Goal: Task Accomplishment & Management: Complete application form

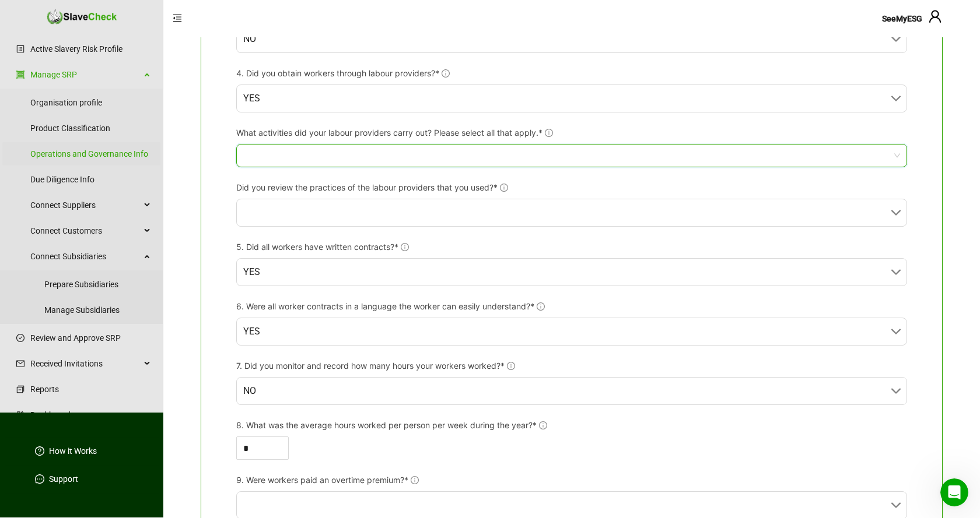
scroll to position [535, 0]
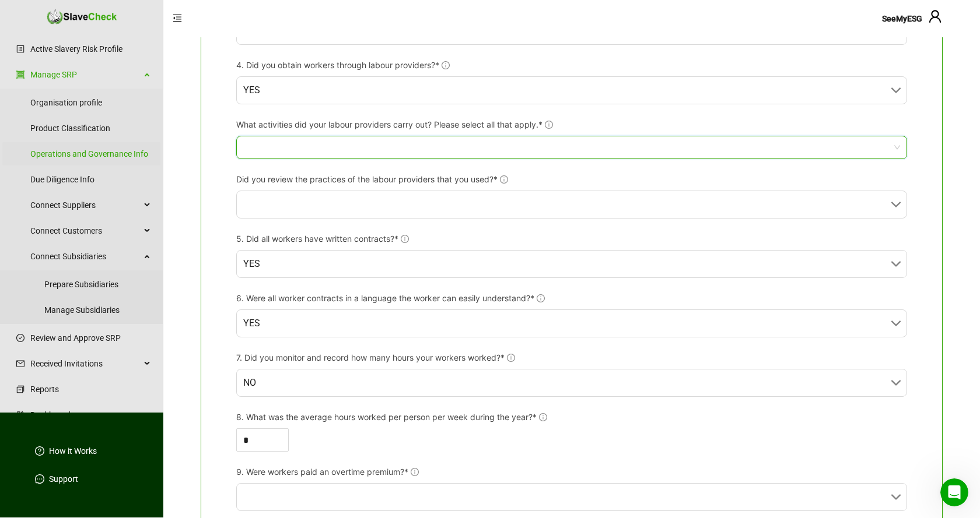
click at [599, 147] on div at bounding box center [565, 147] width 654 height 8
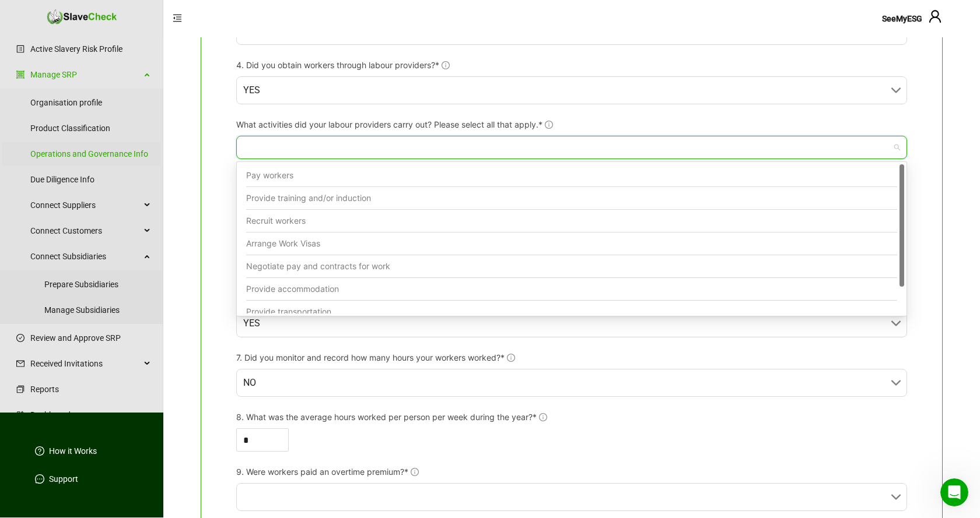
click at [301, 217] on div "Recruit workers" at bounding box center [571, 221] width 651 height 23
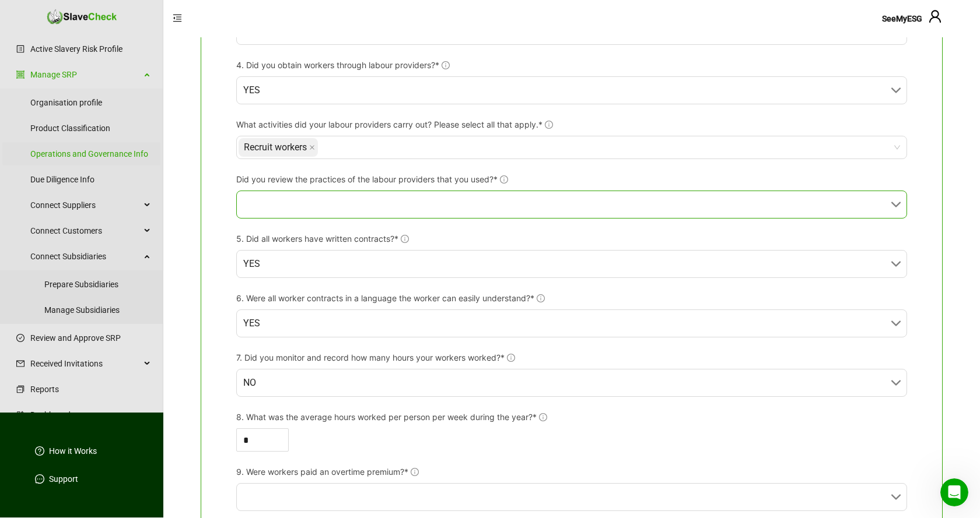
click at [427, 202] on input "Did you review the practices of the labour providers that you used?*" at bounding box center [568, 204] width 650 height 27
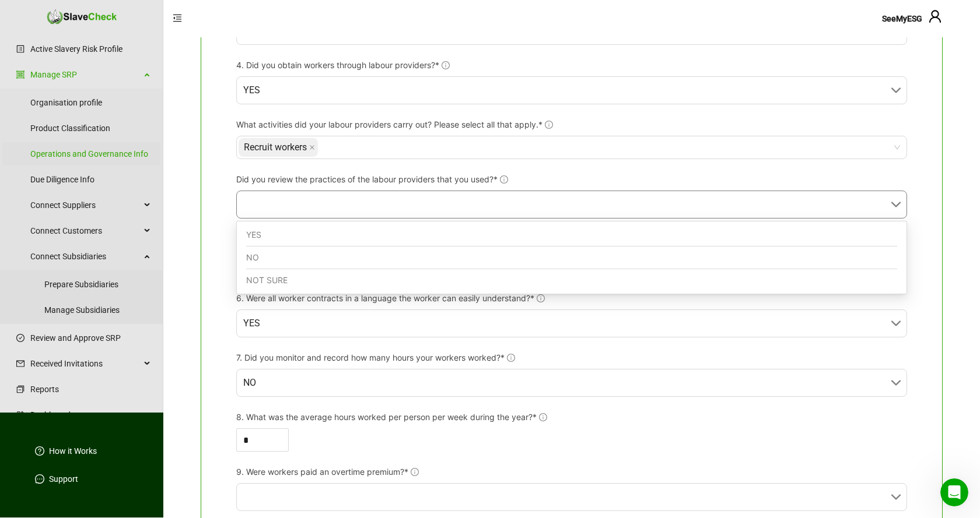
click at [332, 255] on div "NO" at bounding box center [571, 258] width 651 height 23
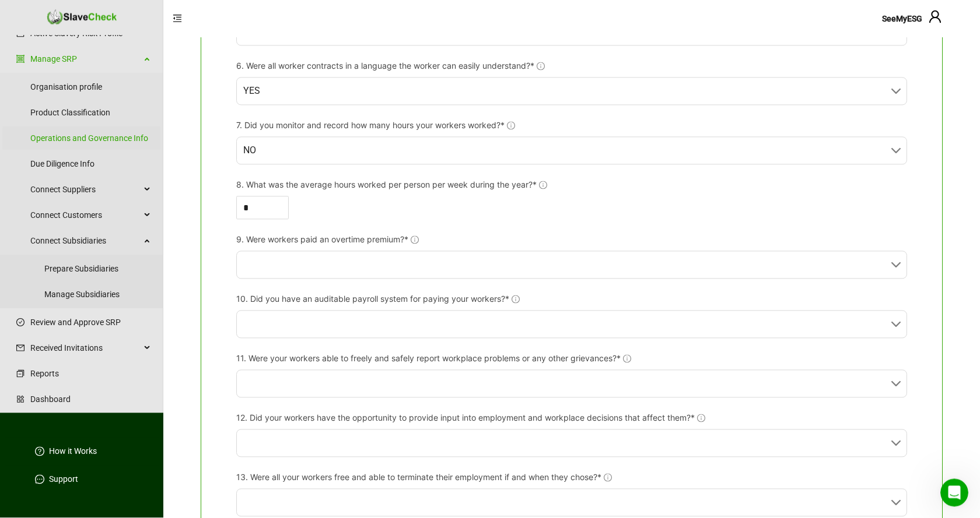
scroll to position [773, 0]
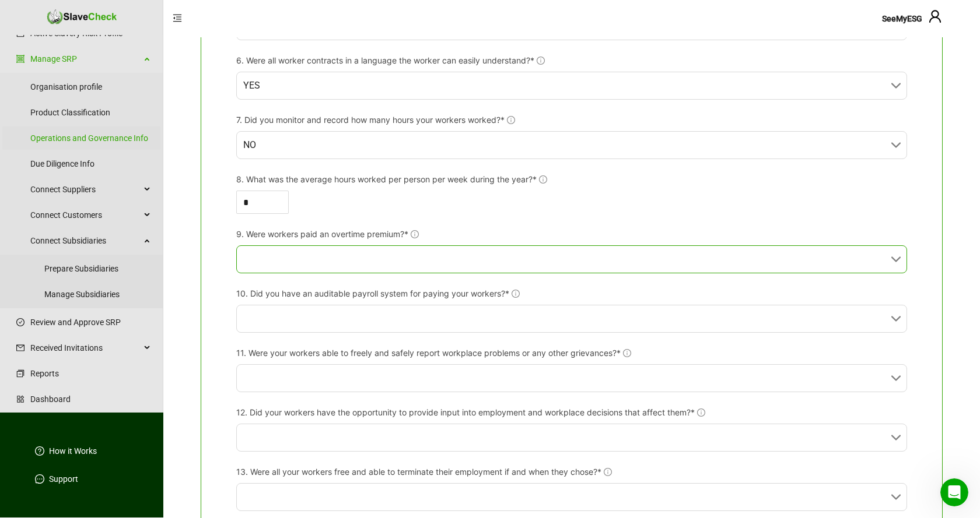
click at [455, 256] on input "9. Were workers paid an overtime premium?*" at bounding box center [568, 259] width 650 height 27
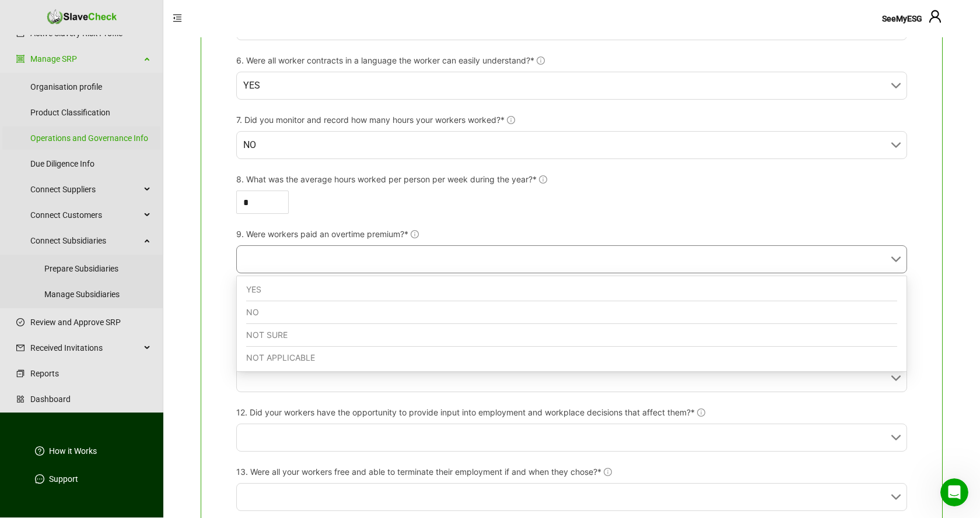
click at [312, 308] on div "NO" at bounding box center [571, 312] width 651 height 23
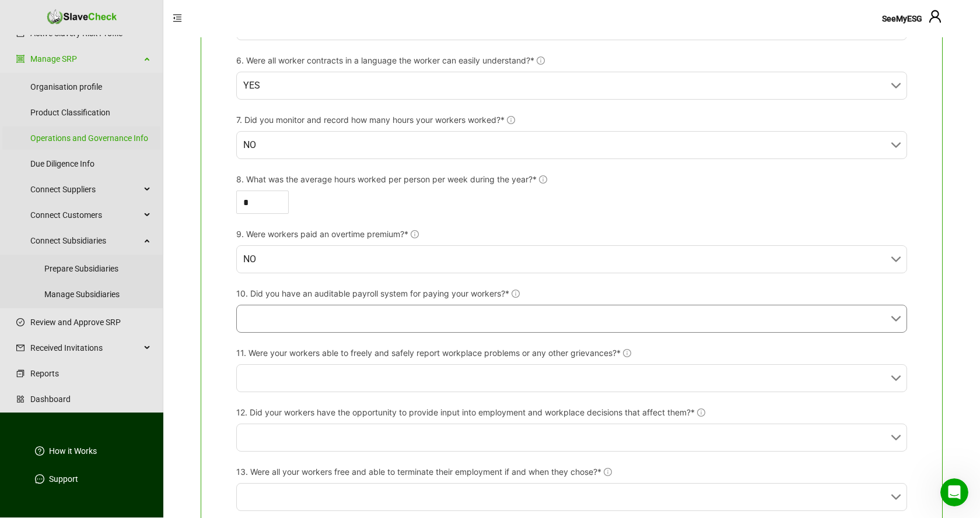
click at [312, 317] on input "10. Did you have an auditable payroll system for paying your workers?*" at bounding box center [568, 319] width 650 height 27
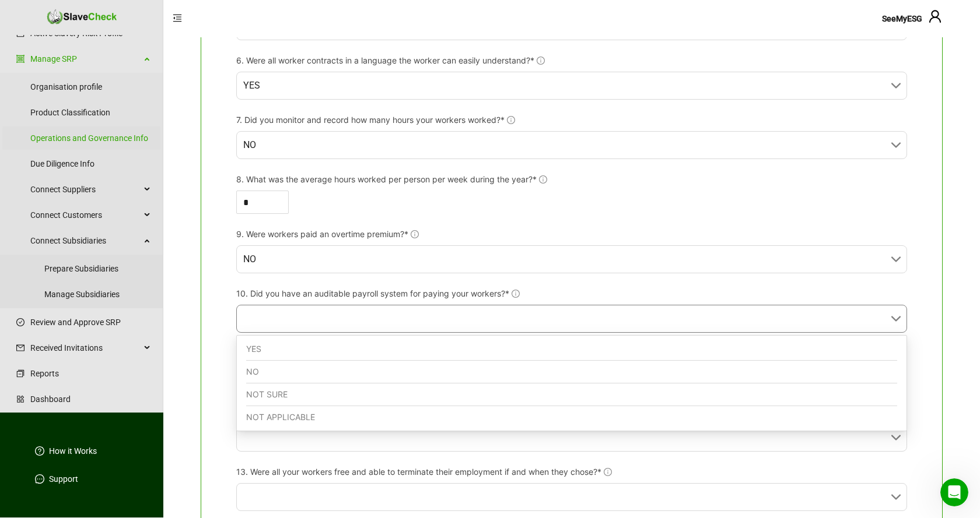
click at [276, 352] on div "YES" at bounding box center [571, 349] width 651 height 23
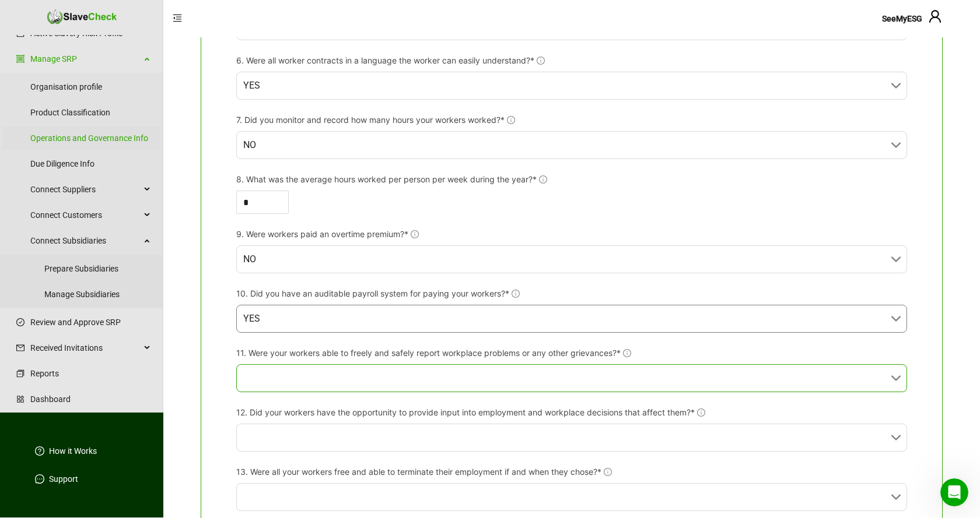
click at [275, 371] on input "11. Were your workers able to freely and safely report workplace problems or an…" at bounding box center [568, 378] width 650 height 27
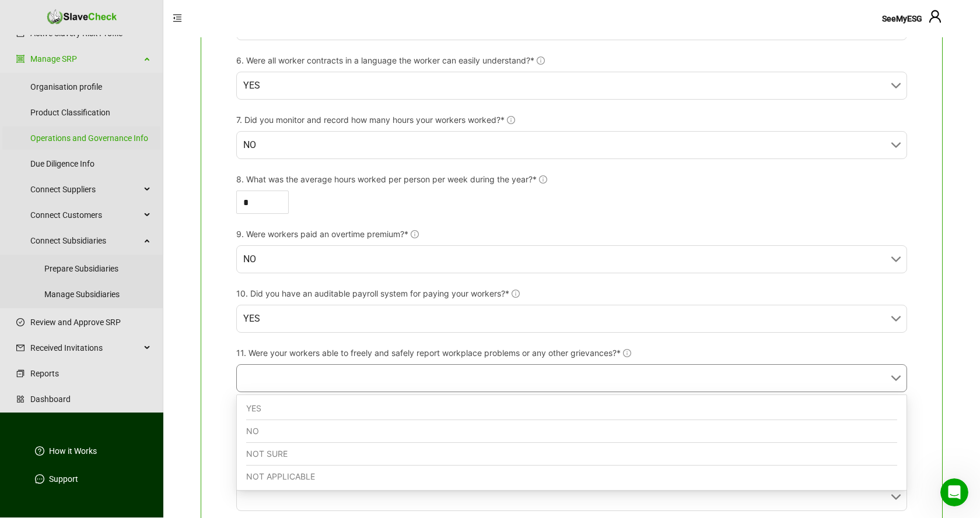
click at [266, 406] on div "YES" at bounding box center [571, 409] width 651 height 23
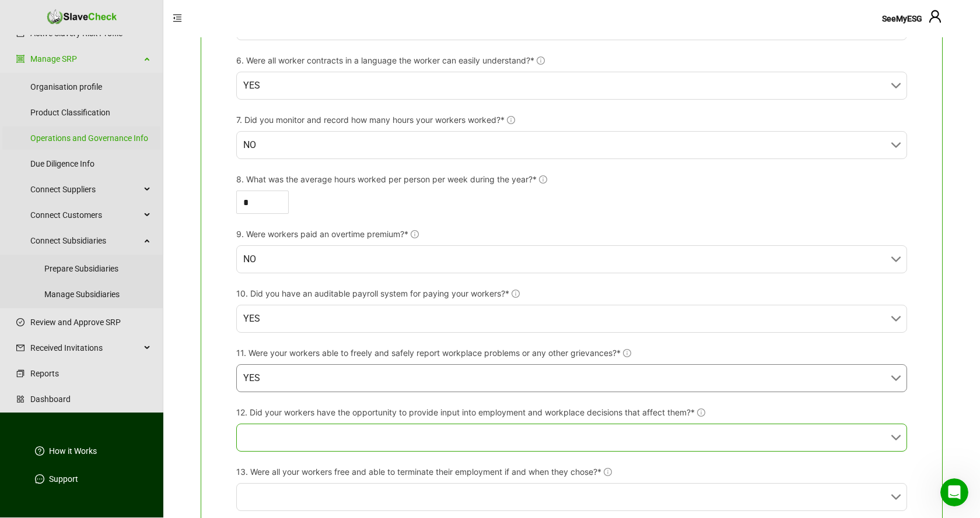
click at [288, 438] on input "12. Did your workers have the opportunity to provide input into employment and …" at bounding box center [568, 437] width 650 height 27
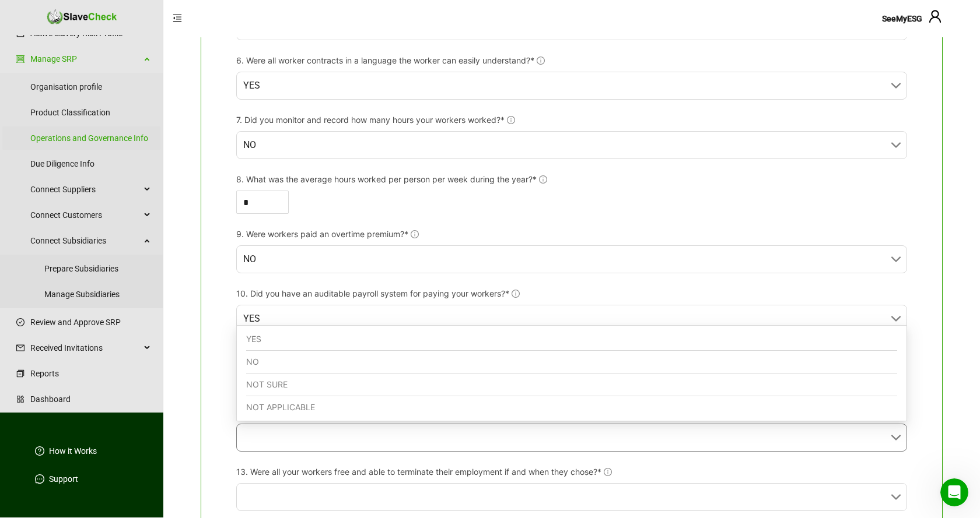
click at [278, 339] on div "YES" at bounding box center [571, 339] width 651 height 23
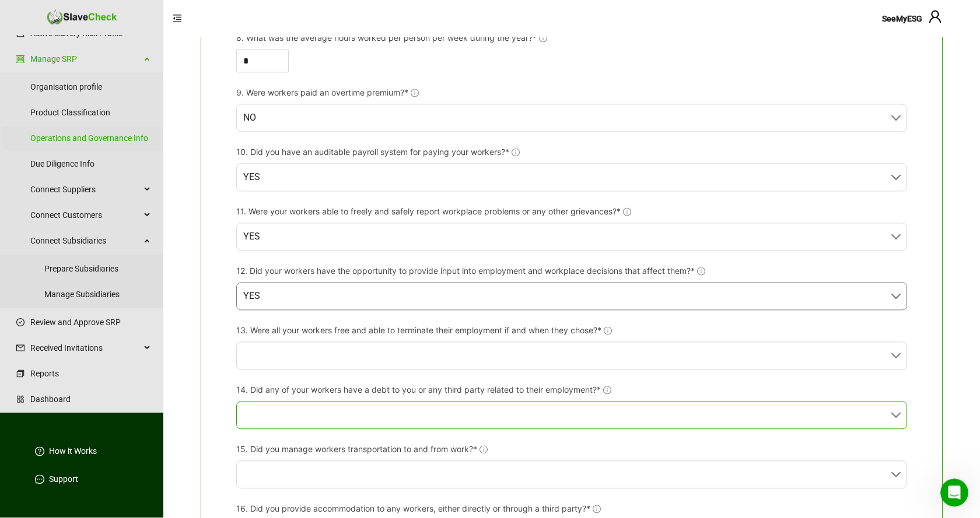
scroll to position [1011, 0]
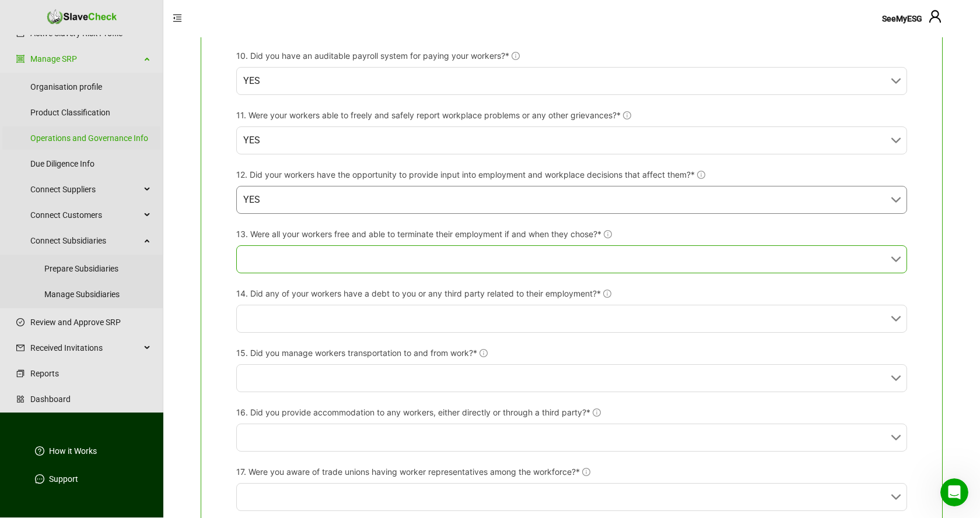
click at [386, 266] on input "13. Were all your workers free and able to terminate their employment if and wh…" at bounding box center [568, 259] width 650 height 27
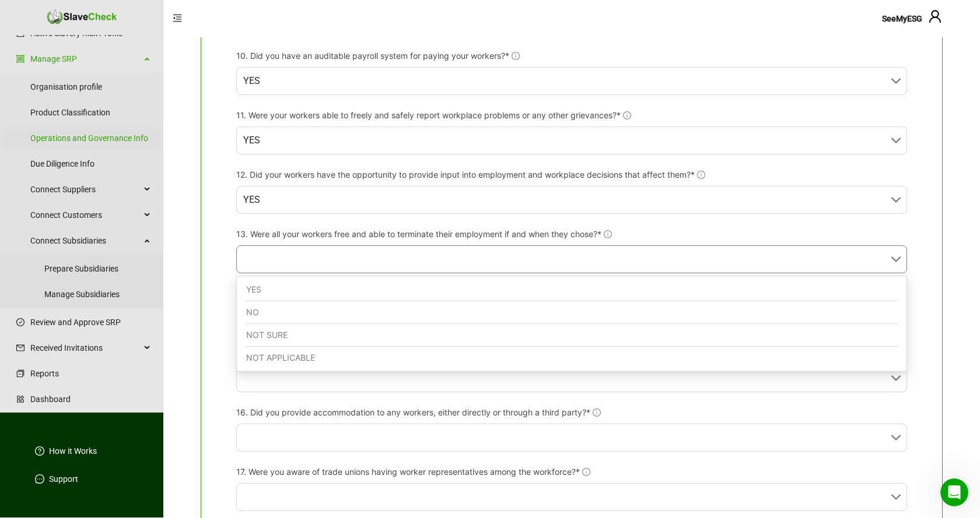
click at [329, 288] on div "YES" at bounding box center [571, 290] width 651 height 23
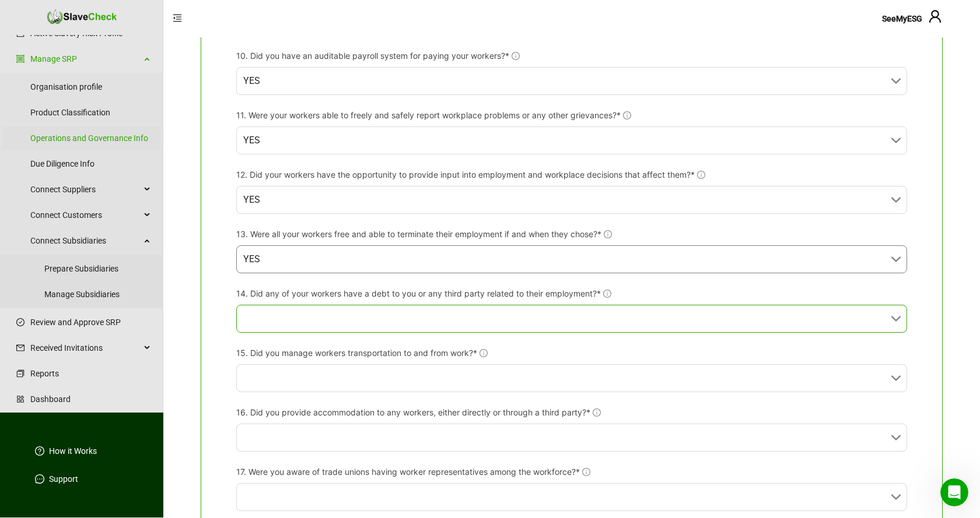
click at [320, 318] on input "14. Did any of your workers have a debt to you or any third party related to th…" at bounding box center [568, 319] width 650 height 27
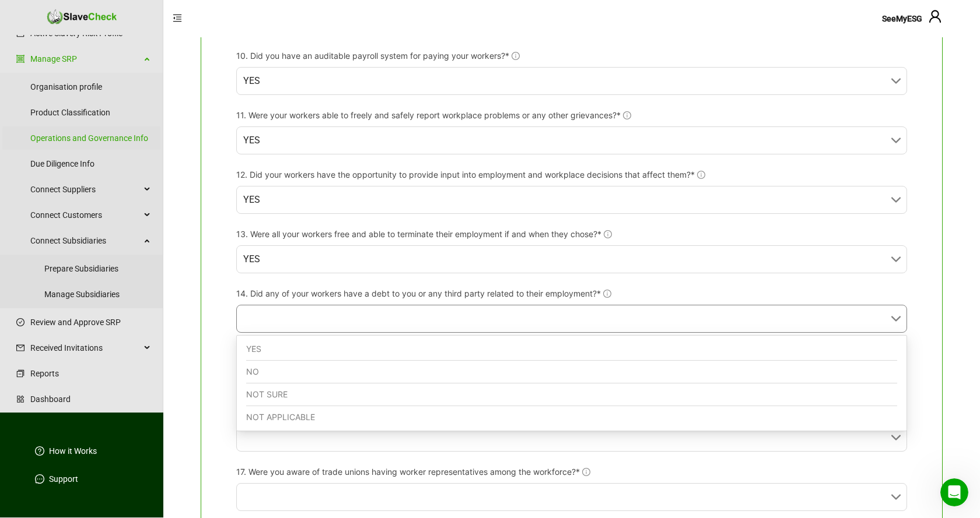
click at [296, 374] on div "NO" at bounding box center [571, 372] width 651 height 23
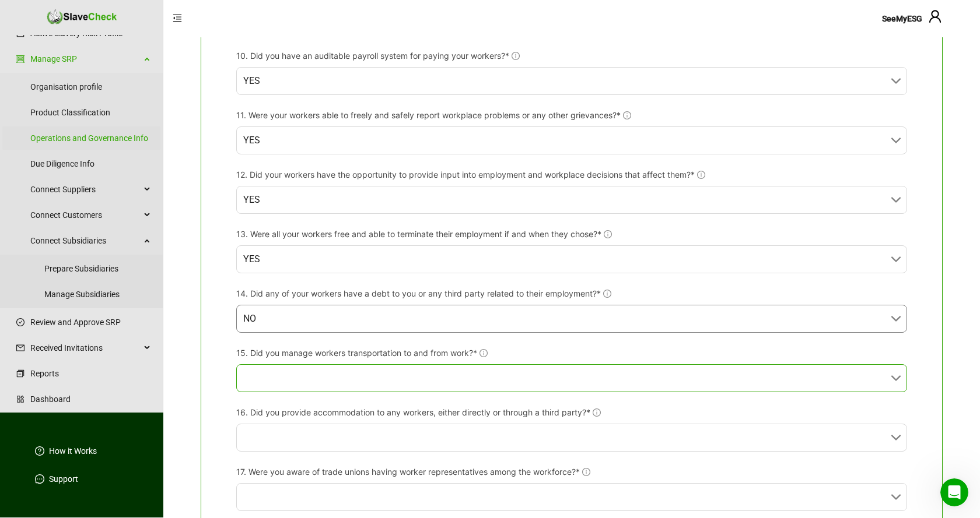
click at [313, 378] on input "15. Did you manage workers transportation to and from work?*" at bounding box center [568, 378] width 650 height 27
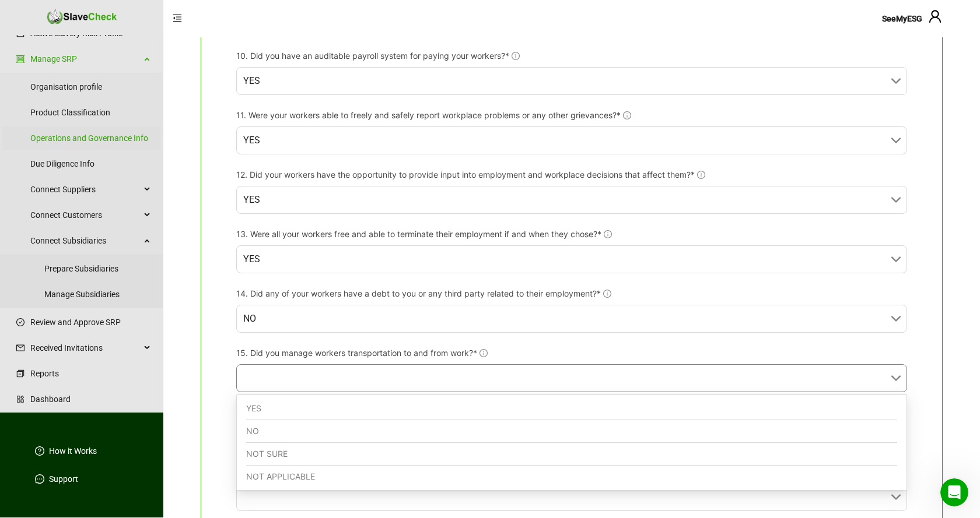
click at [285, 433] on div "NO" at bounding box center [571, 431] width 651 height 23
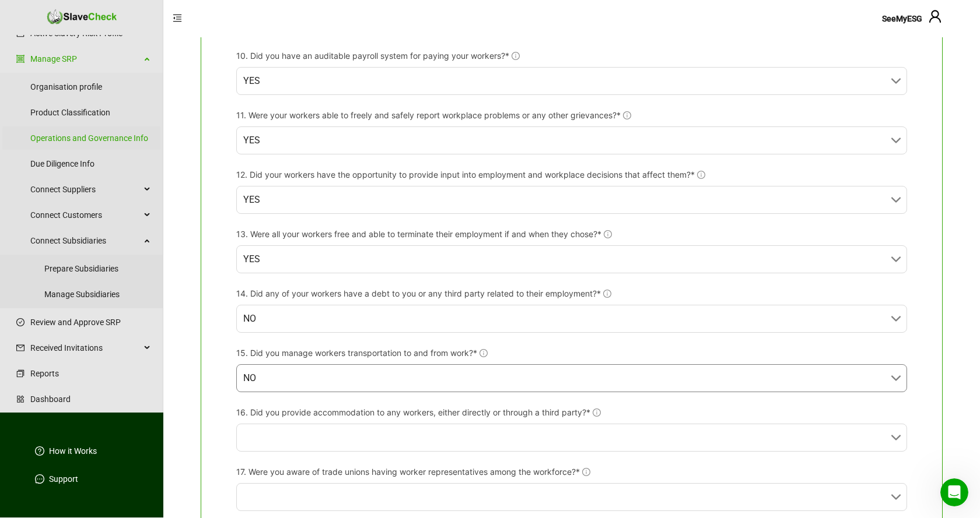
click at [285, 433] on input "16. Did you provide accommodation to any workers, either directly or through a …" at bounding box center [568, 437] width 650 height 27
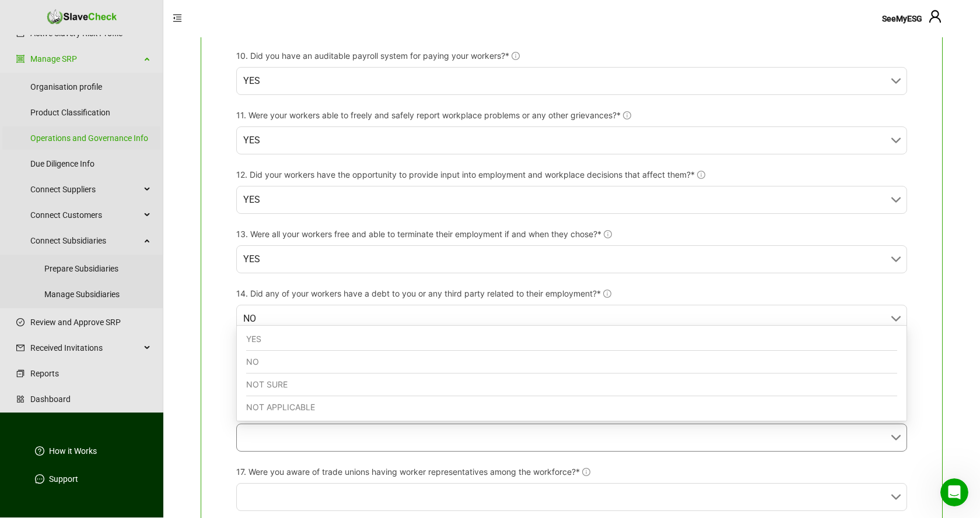
click at [282, 363] on div "NO" at bounding box center [571, 362] width 651 height 23
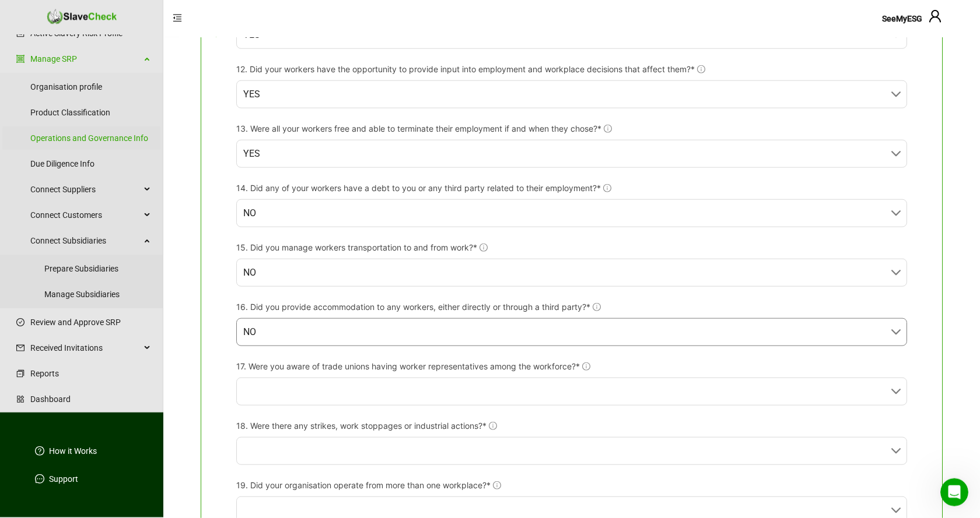
scroll to position [1130, 0]
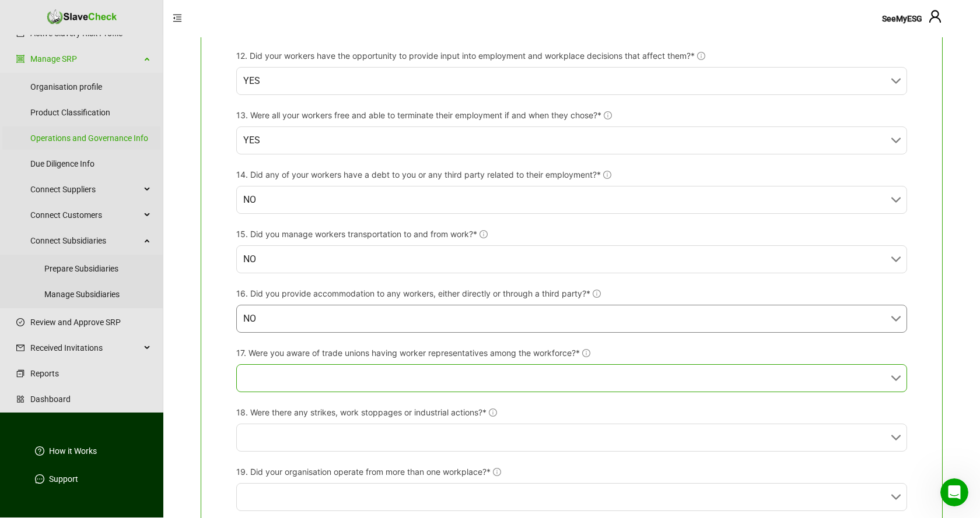
click at [324, 375] on input "17. Were you aware of trade unions having worker representatives among the work…" at bounding box center [568, 378] width 650 height 27
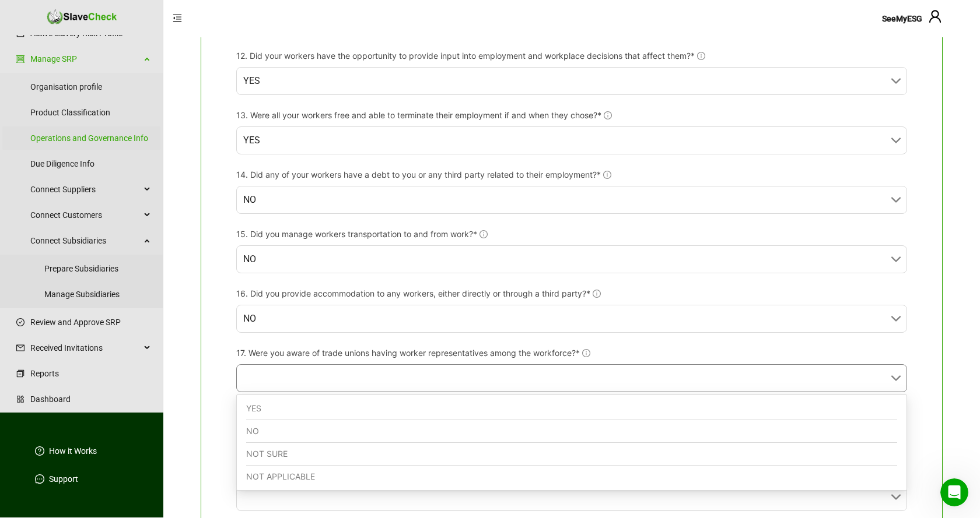
click at [277, 428] on div "NO" at bounding box center [571, 431] width 651 height 23
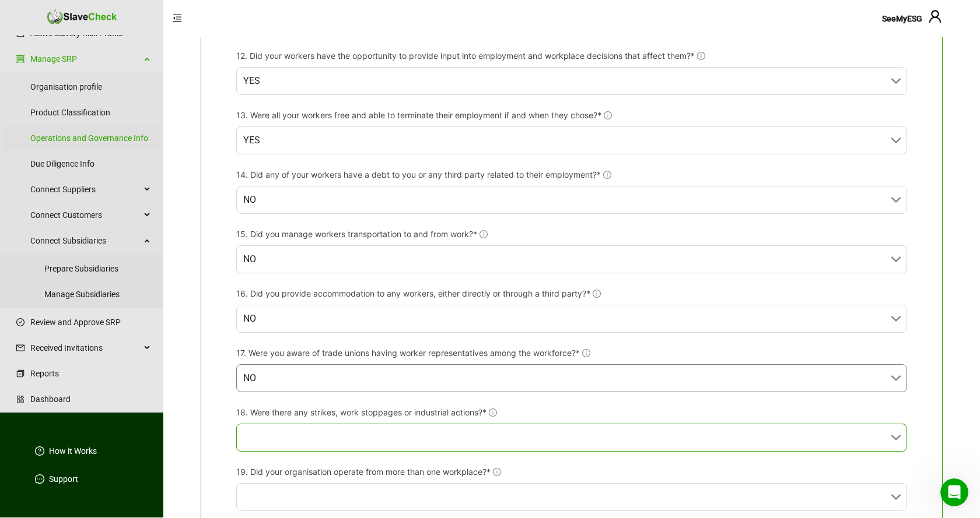
click at [278, 430] on input "18. Were there any strikes, work stoppages or industrial actions?*" at bounding box center [568, 437] width 650 height 27
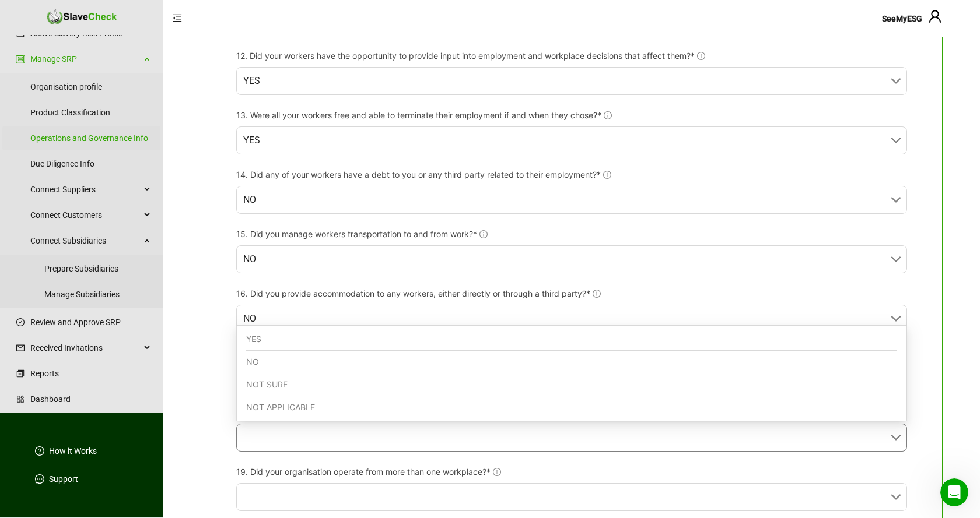
click at [267, 361] on div "NO" at bounding box center [571, 362] width 651 height 23
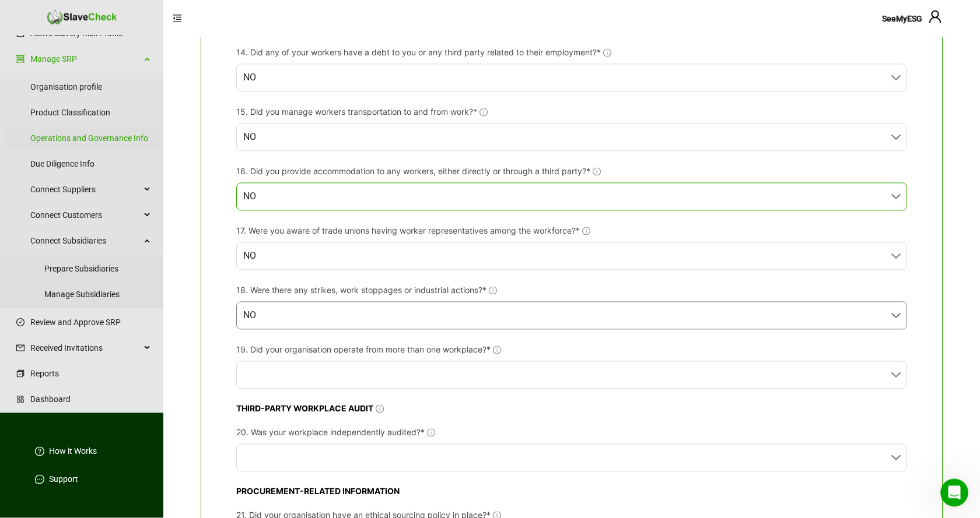
scroll to position [1368, 0]
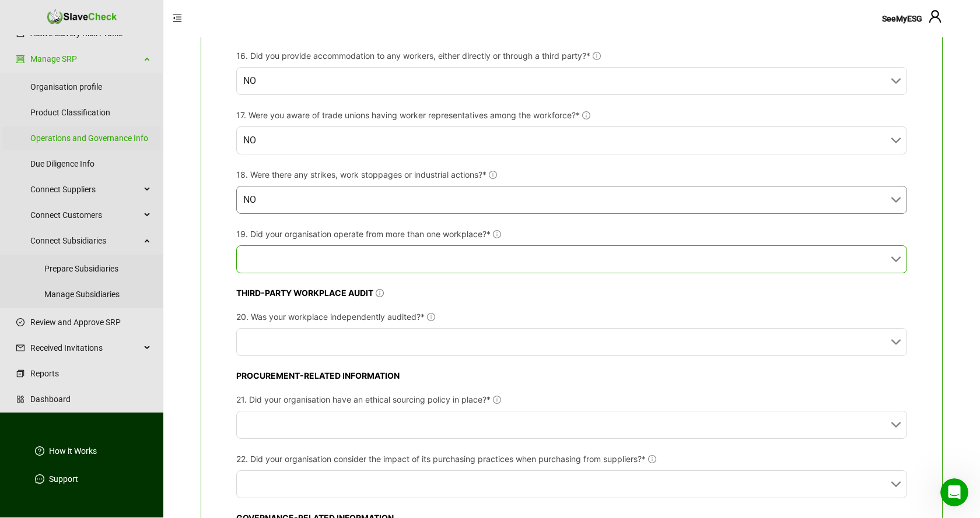
click at [394, 254] on input "19. Did your organisation operate from more than one workplace?*" at bounding box center [568, 259] width 650 height 27
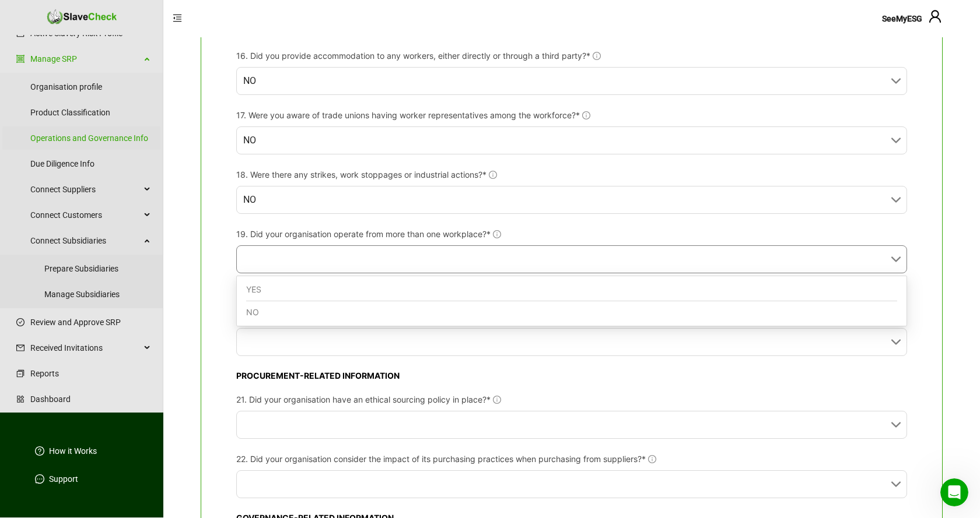
click at [283, 285] on div "YES" at bounding box center [571, 290] width 651 height 23
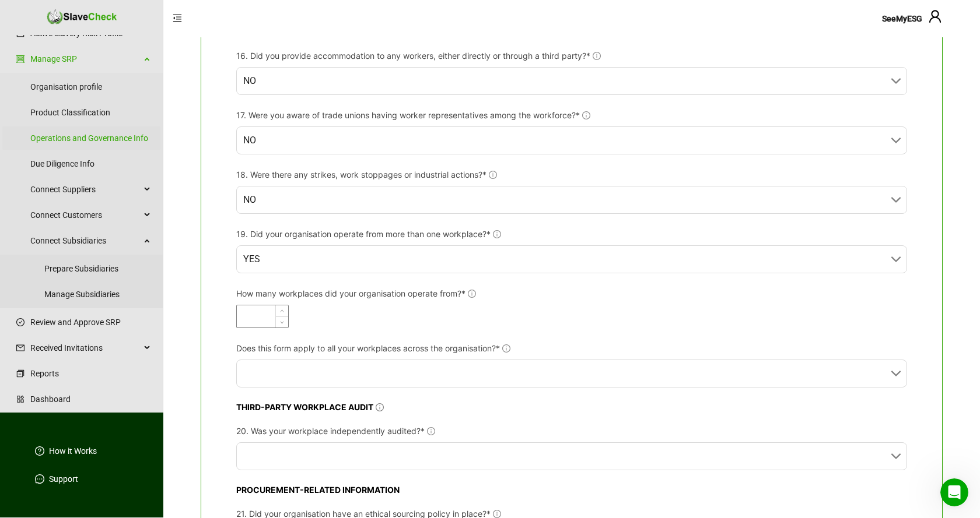
click at [271, 317] on input "How many workplaces did your organisation operate from?*" at bounding box center [262, 317] width 51 height 22
type input "*"
click at [645, 308] on div "*" at bounding box center [571, 316] width 671 height 23
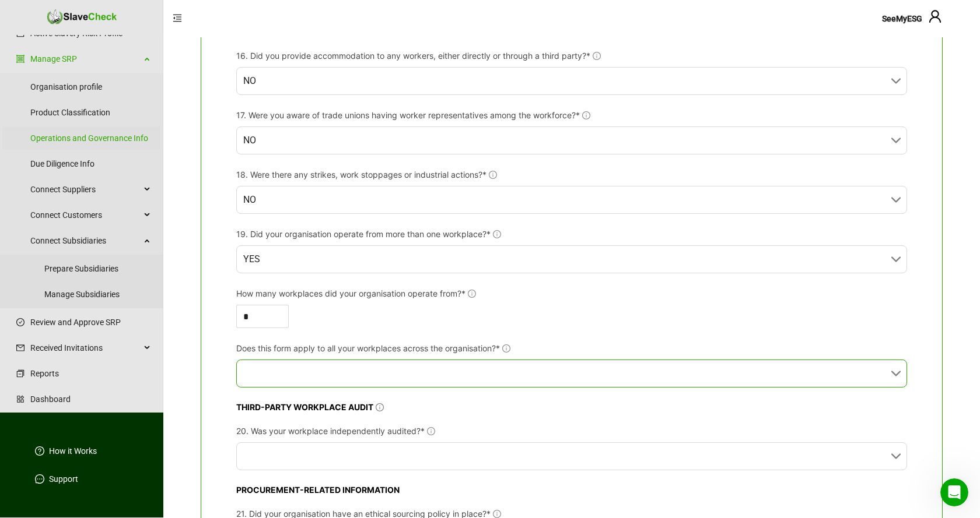
click at [586, 373] on input "Does this form apply to all your workplaces across the organisation?*" at bounding box center [568, 373] width 650 height 27
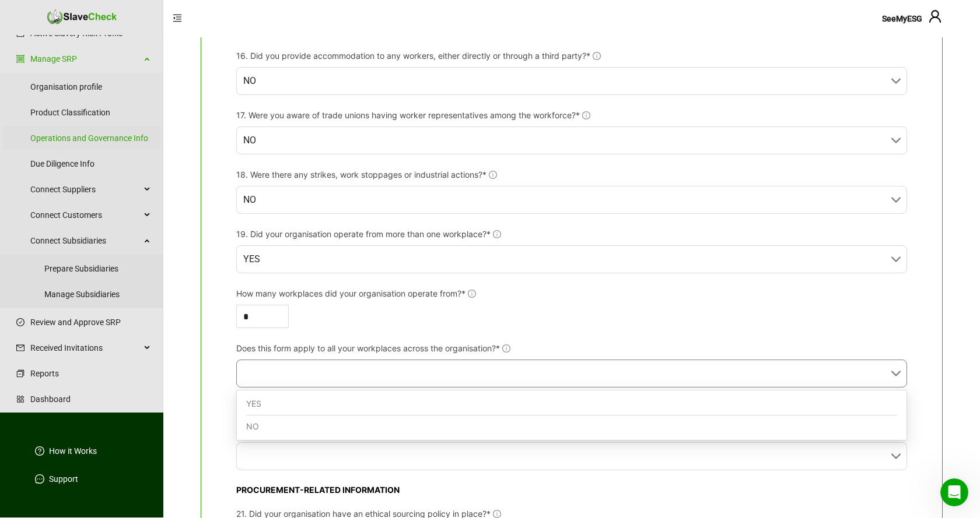
click at [266, 403] on div "YES" at bounding box center [571, 404] width 651 height 23
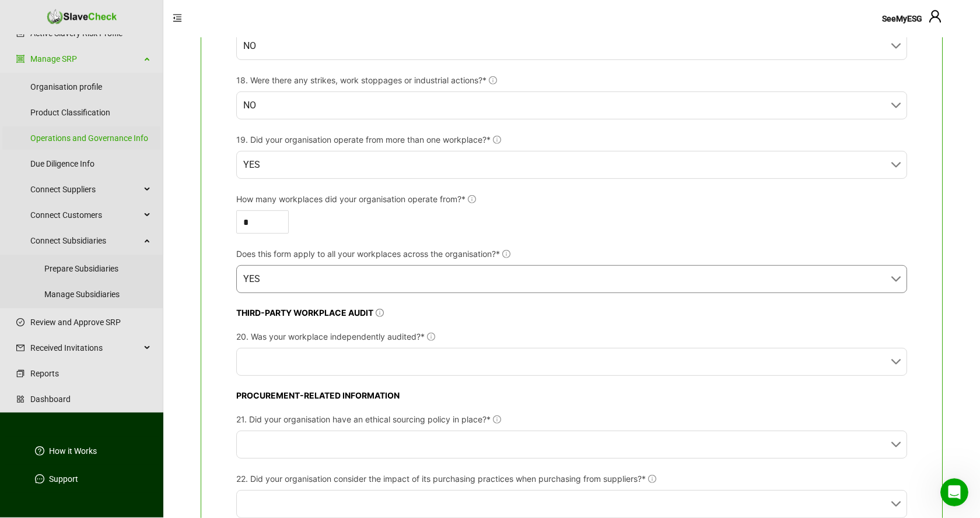
scroll to position [1487, 0]
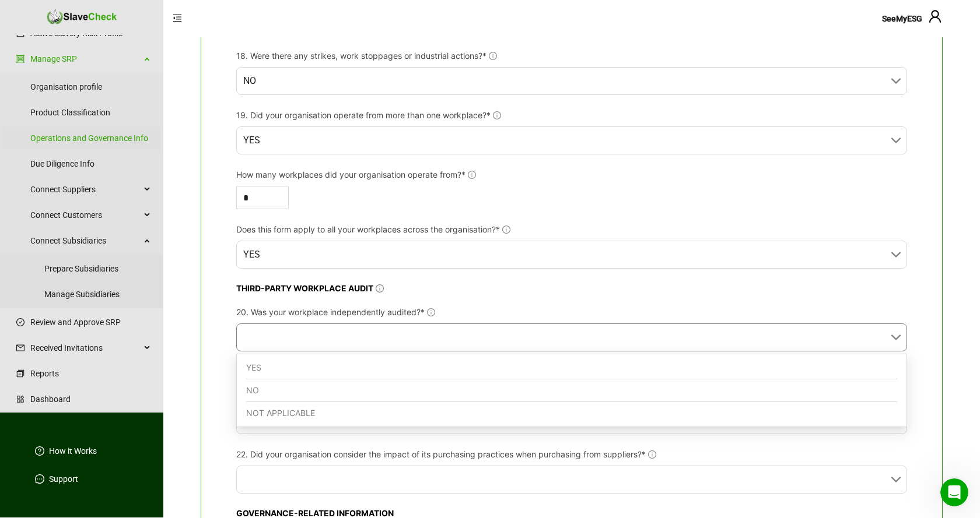
click at [497, 329] on input "20. Was your workplace independently audited?*" at bounding box center [568, 337] width 650 height 27
click at [338, 388] on div "NO" at bounding box center [571, 391] width 651 height 23
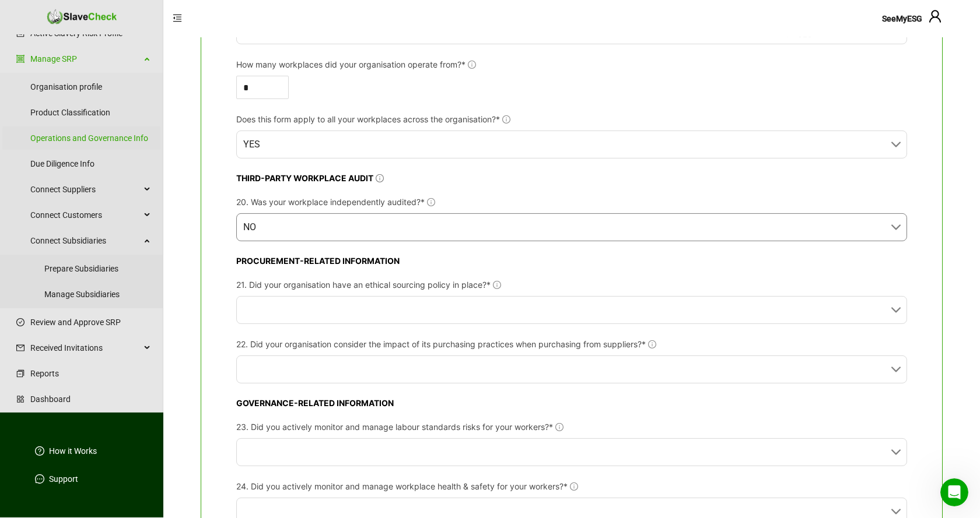
scroll to position [1606, 0]
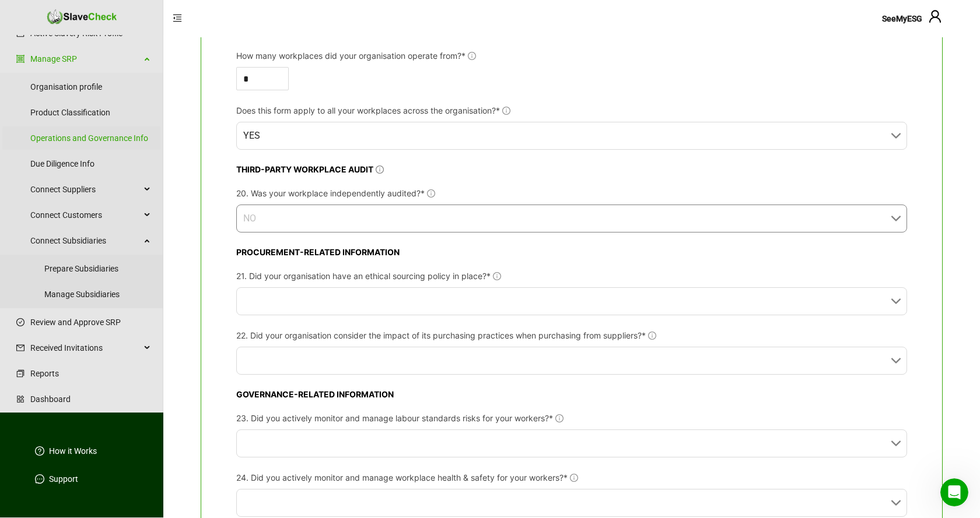
click at [494, 221] on span "NO" at bounding box center [571, 218] width 657 height 27
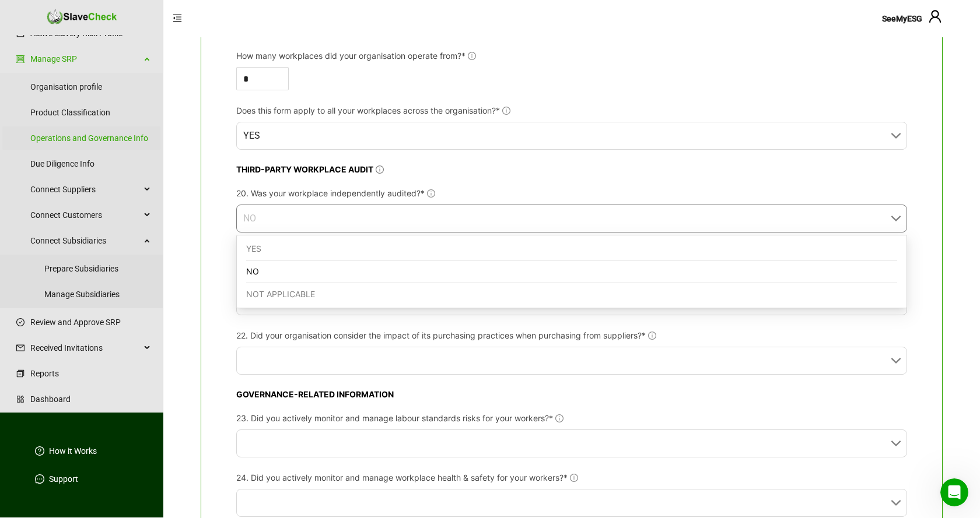
click at [384, 250] on div "YES" at bounding box center [571, 249] width 651 height 23
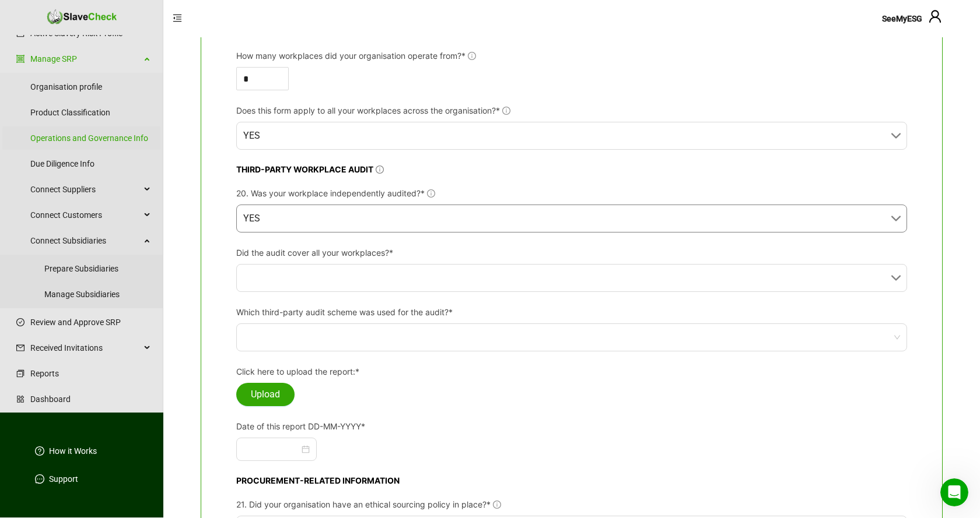
click at [398, 212] on span "YES" at bounding box center [571, 218] width 657 height 27
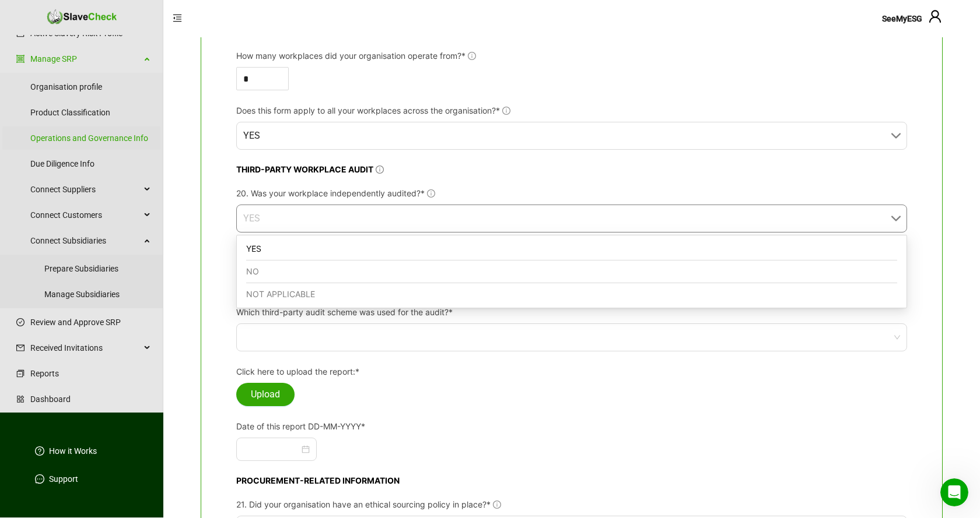
click at [356, 269] on div "NO" at bounding box center [571, 272] width 651 height 23
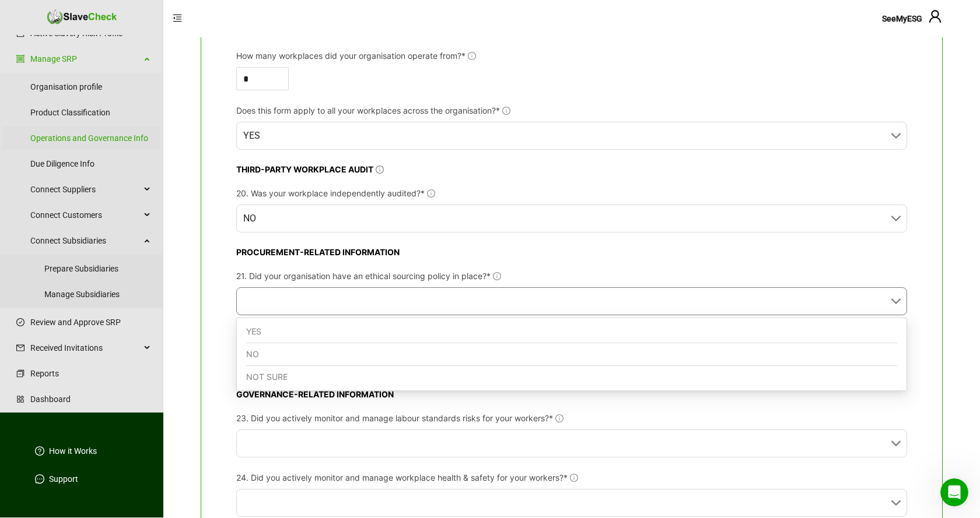
click at [488, 294] on input "21. Did your organisation have an ethical sourcing policy in place?*" at bounding box center [568, 301] width 650 height 27
click at [417, 352] on div "NO" at bounding box center [571, 354] width 651 height 23
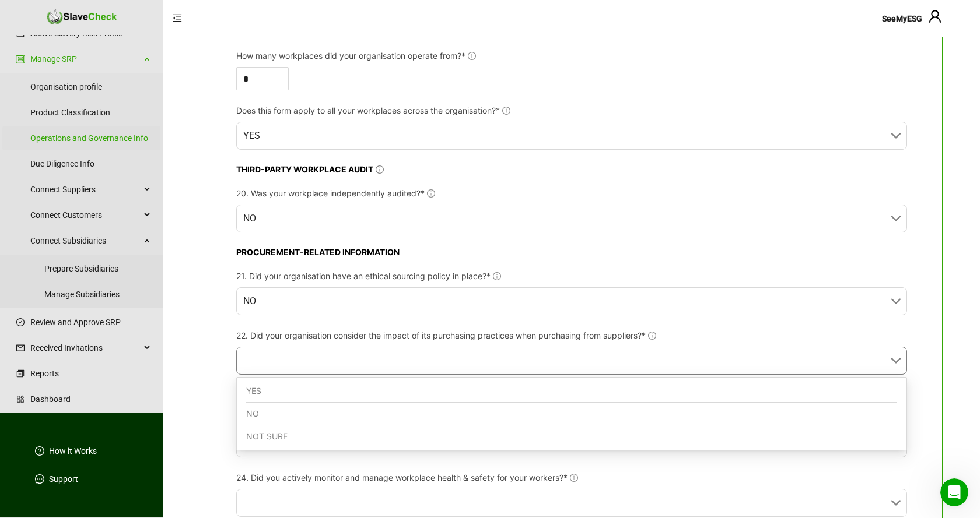
click at [413, 356] on input "22. Did your organisation consider the impact of its purchasing practices when …" at bounding box center [568, 361] width 650 height 27
click at [387, 419] on div "NO" at bounding box center [571, 414] width 651 height 23
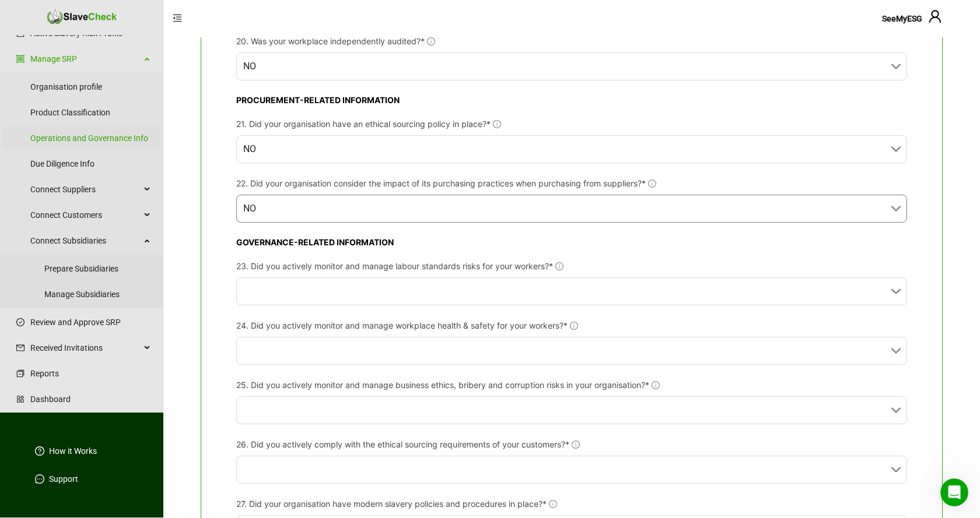
scroll to position [1784, 0]
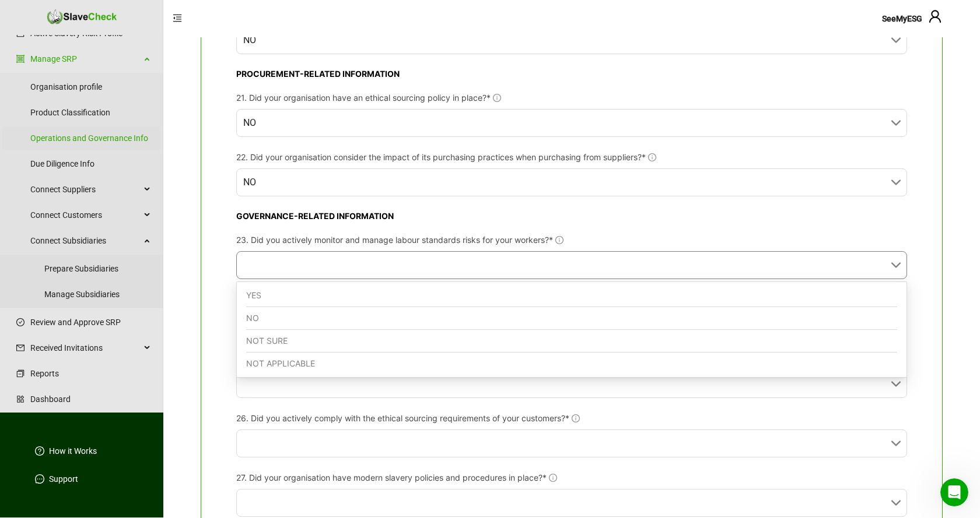
click at [441, 264] on input "23. Did you actively monitor and manage labour standards risks for your workers…" at bounding box center [568, 265] width 650 height 27
click at [415, 317] on div "NO" at bounding box center [571, 318] width 651 height 23
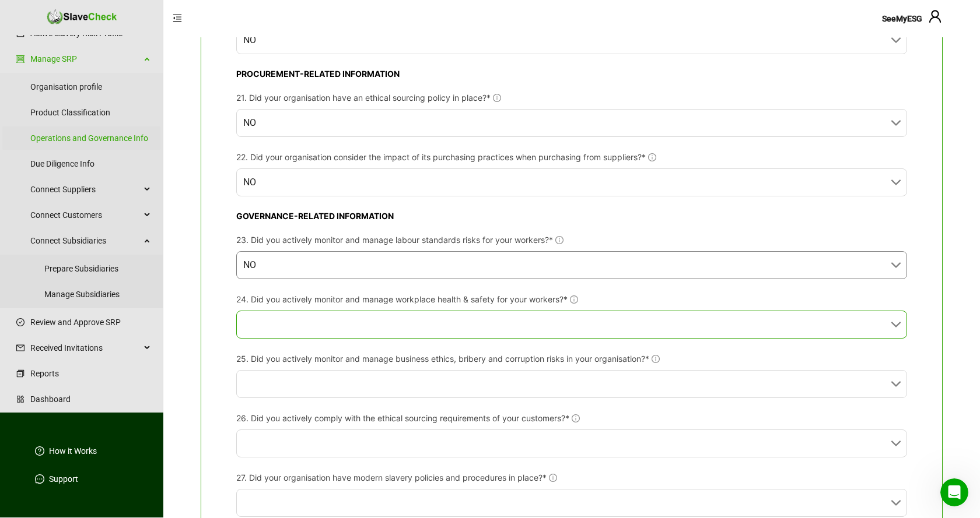
click at [409, 325] on input "24. Did you actively monitor and manage workplace health & safety for your work…" at bounding box center [568, 324] width 650 height 27
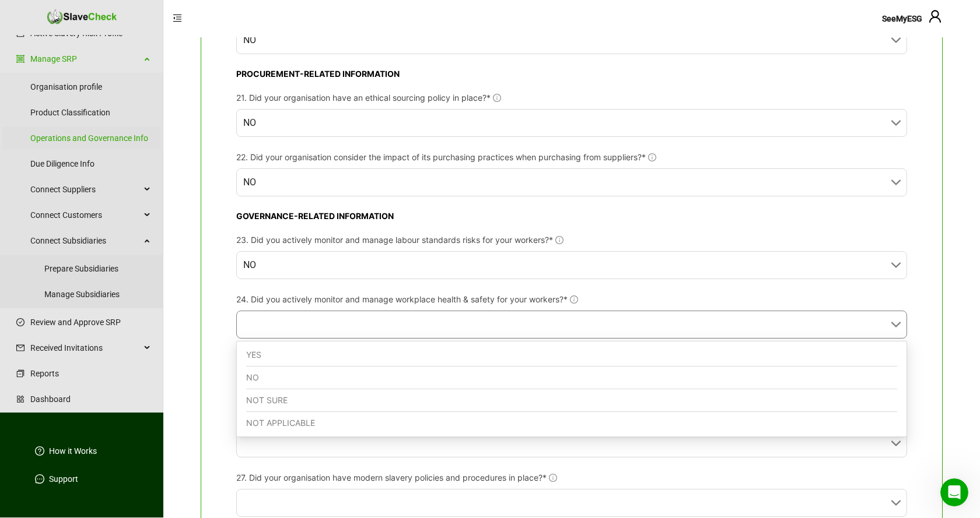
click at [375, 382] on div "NO" at bounding box center [571, 378] width 651 height 23
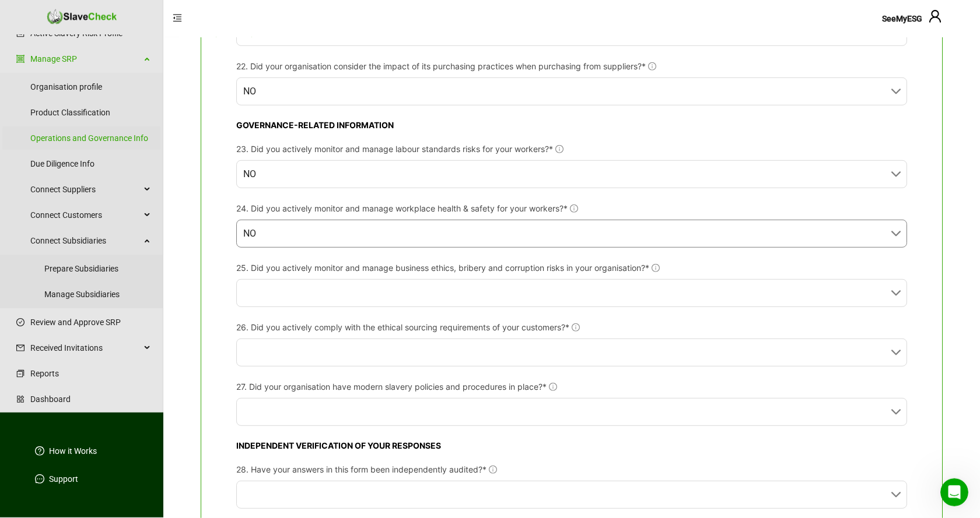
scroll to position [1903, 0]
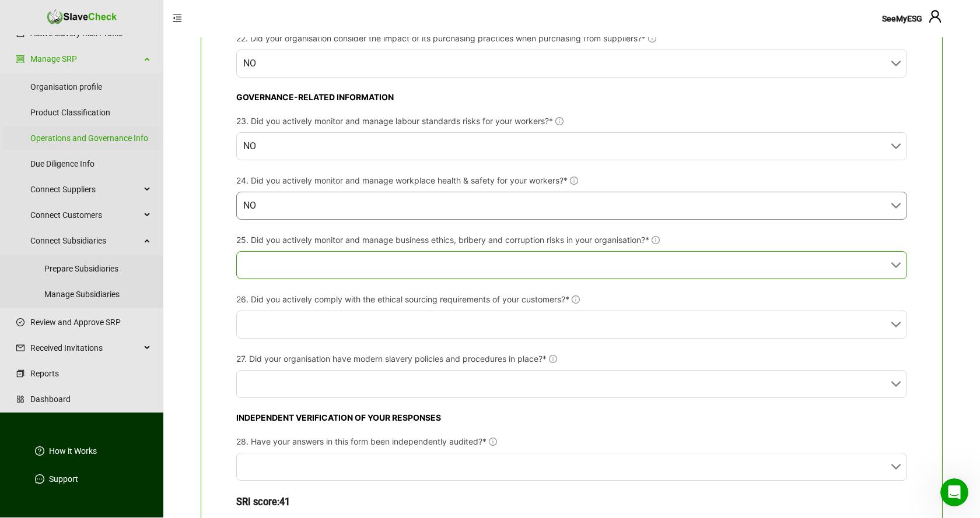
click at [443, 266] on input "25. Did you actively monitor and manage business ethics, bribery and corruption…" at bounding box center [568, 265] width 650 height 27
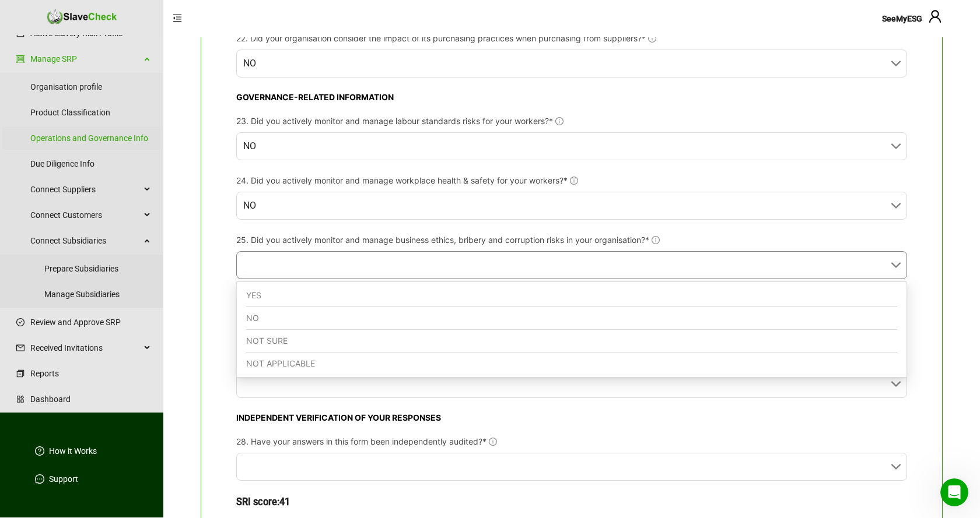
click at [409, 320] on div "NO" at bounding box center [571, 318] width 651 height 23
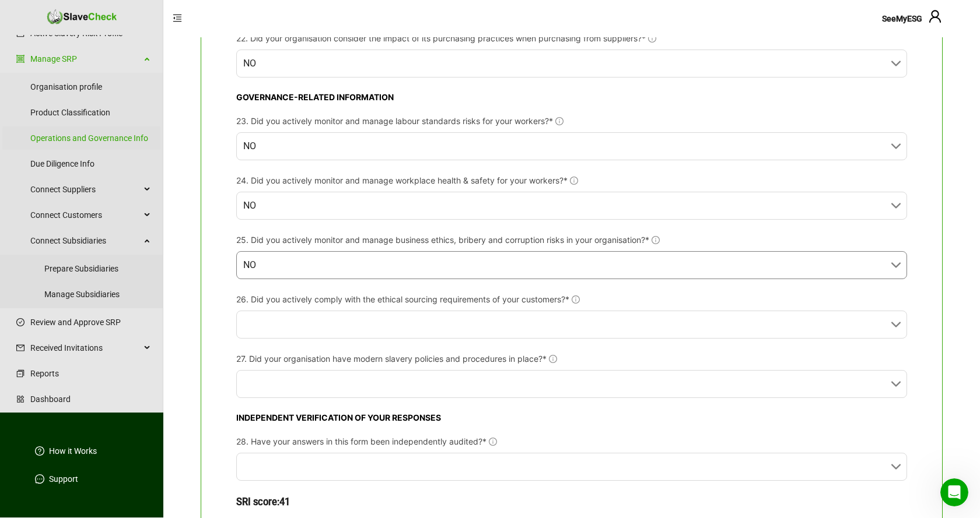
click at [409, 320] on input "26. Did you actively comply with the ethical sourcing requirements of your cust…" at bounding box center [568, 324] width 650 height 27
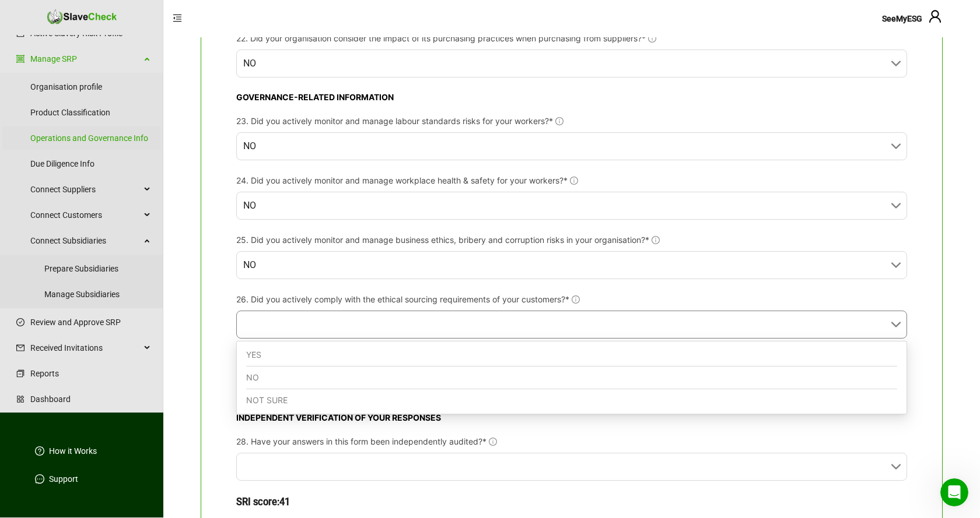
click at [393, 351] on div "YES" at bounding box center [571, 355] width 651 height 23
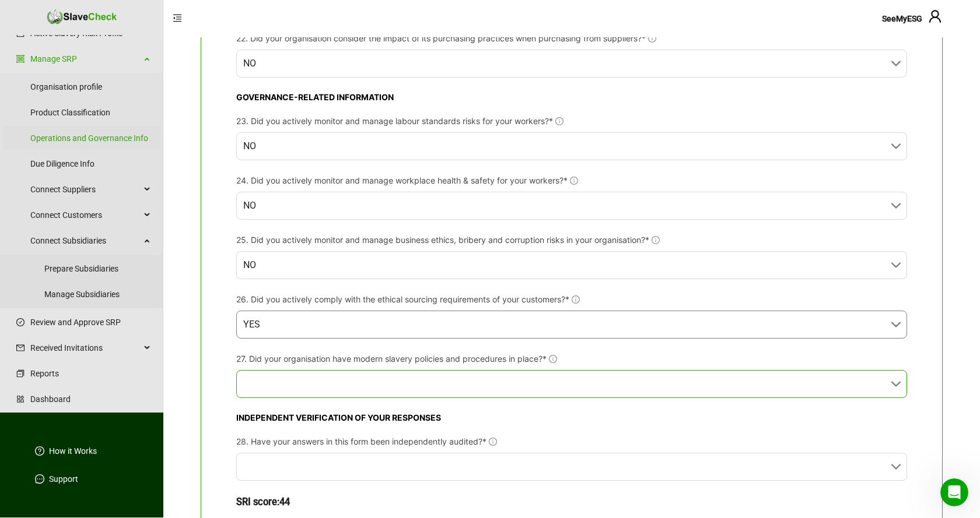
click at [394, 385] on input "27. Did your organisation have modern slavery policies and procedures in place?*" at bounding box center [568, 384] width 650 height 27
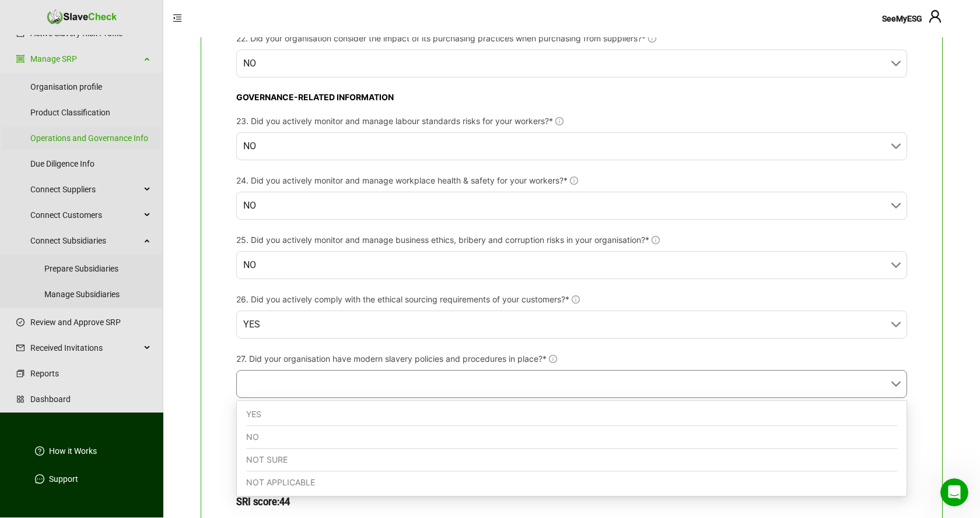
click at [378, 408] on div "YES" at bounding box center [571, 414] width 651 height 23
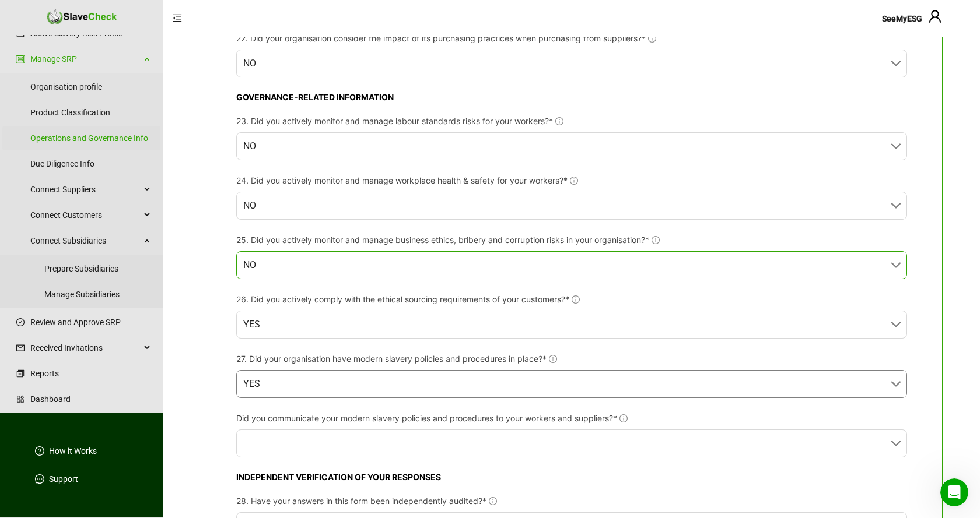
scroll to position [1963, 0]
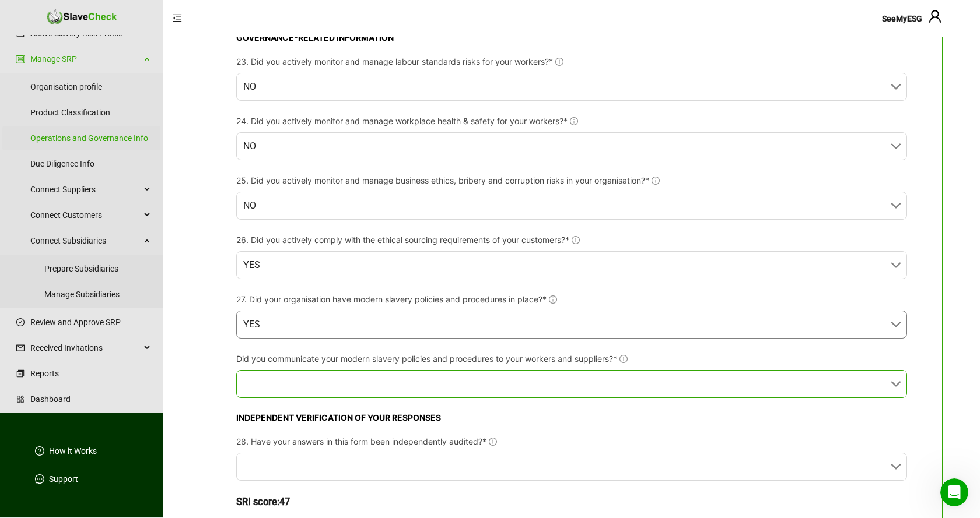
click at [428, 380] on input "Did you communicate your modern slavery policies and procedures to your workers…" at bounding box center [568, 384] width 650 height 27
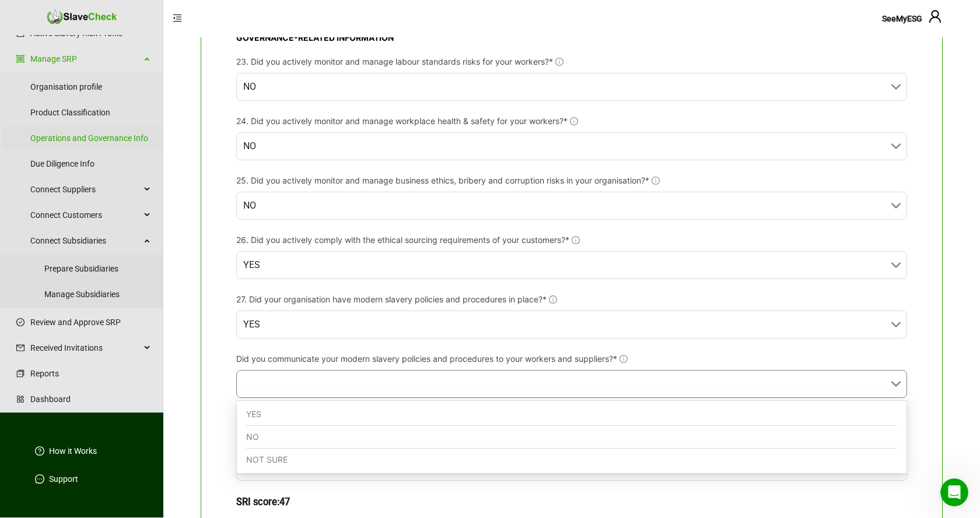
click at [343, 437] on div "NO" at bounding box center [571, 437] width 651 height 23
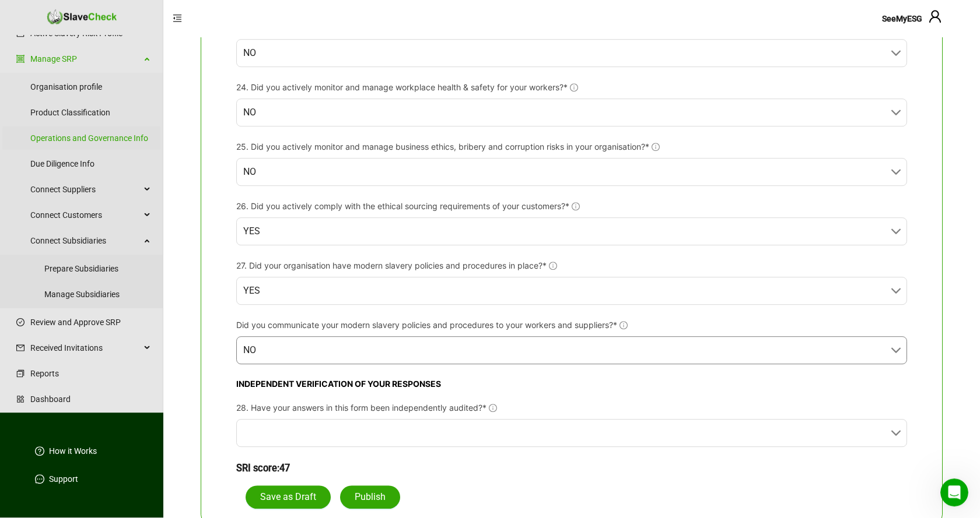
scroll to position [2011, 0]
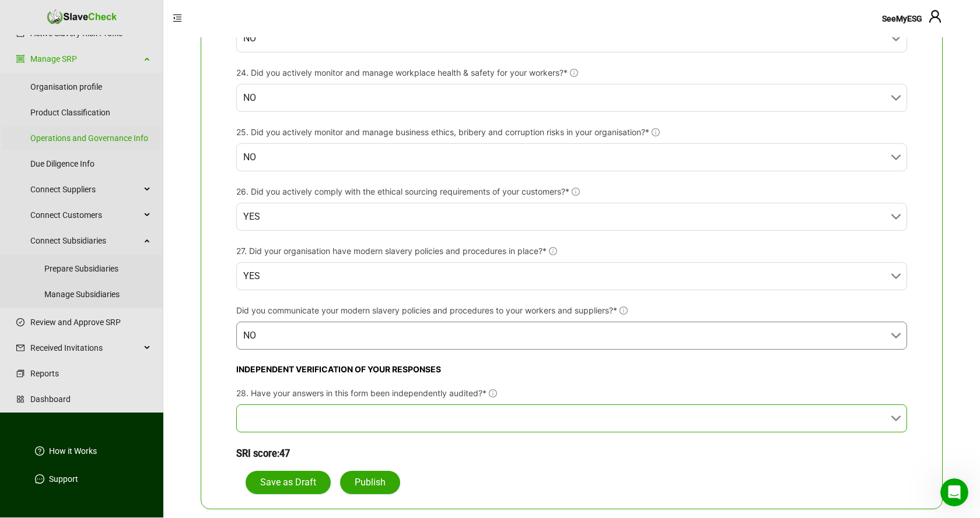
click at [377, 420] on input "28. Have your answers in this form been independently audited?*" at bounding box center [568, 418] width 650 height 27
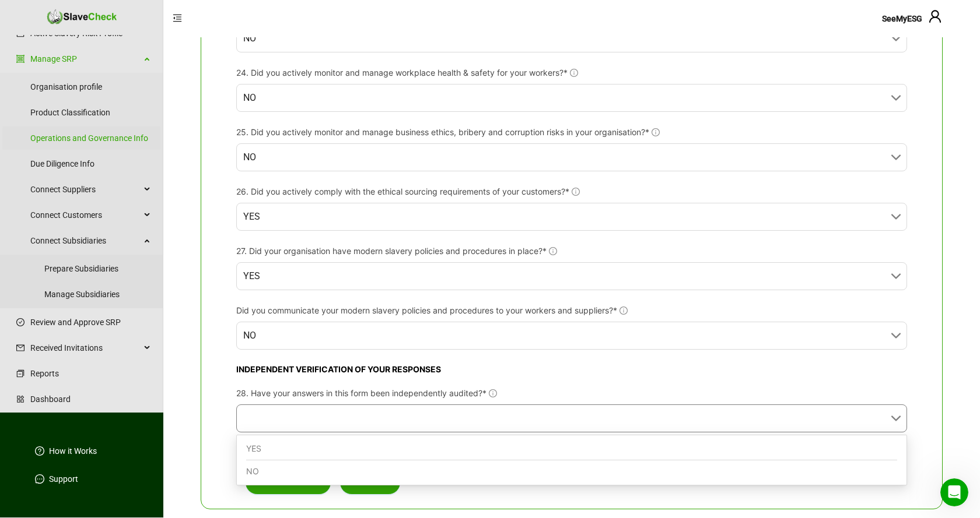
click at [286, 471] on div "NO" at bounding box center [571, 472] width 651 height 22
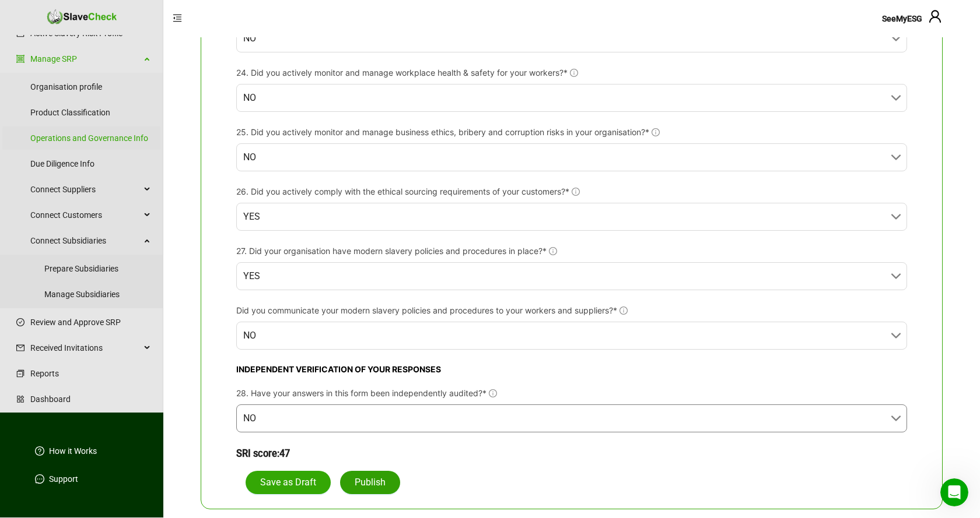
click at [373, 482] on span "Publish" at bounding box center [370, 483] width 31 height 14
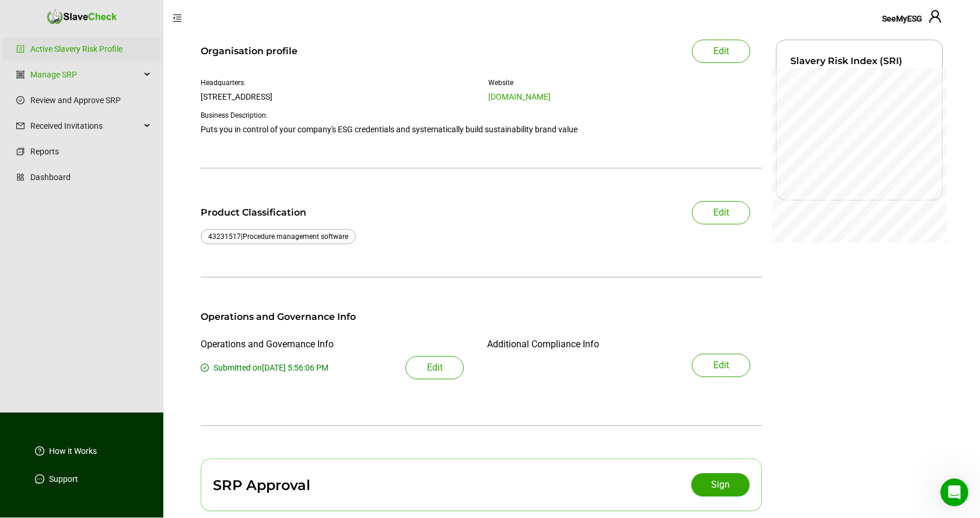
scroll to position [60, 0]
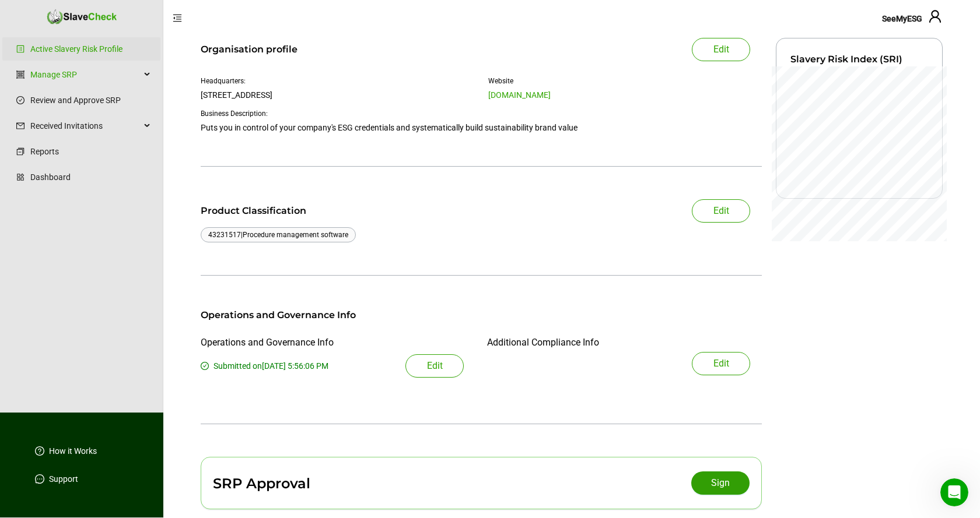
click at [725, 487] on span "Sign" at bounding box center [720, 483] width 19 height 14
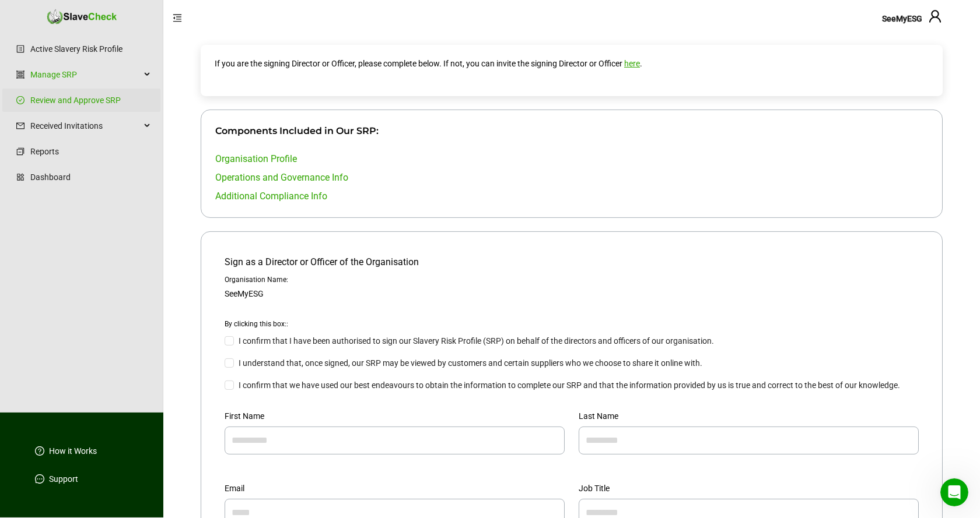
scroll to position [59, 0]
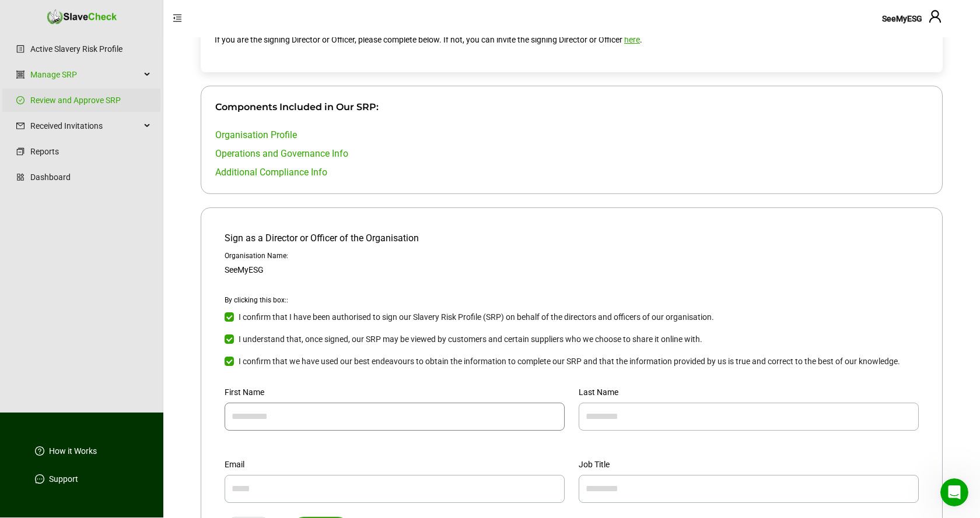
click at [329, 416] on input "text" at bounding box center [394, 417] width 340 height 28
type input "***"
type input "******"
type input "**********"
click at [652, 487] on input "text" at bounding box center [748, 489] width 340 height 28
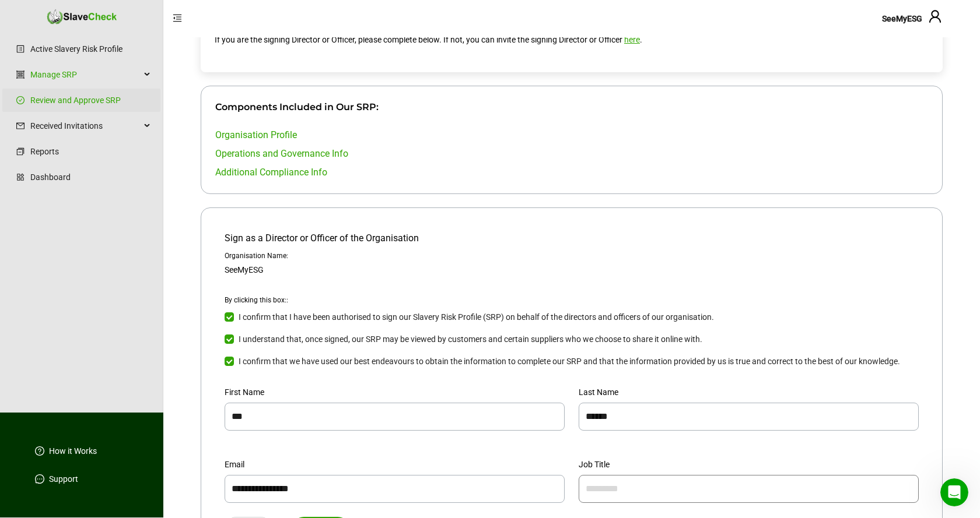
type input "*"
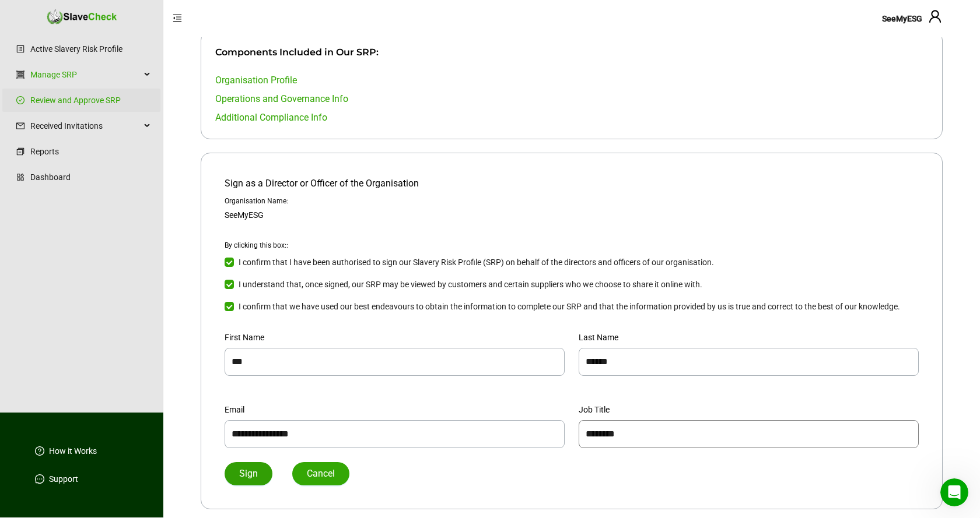
type input "********"
click at [249, 471] on span "Sign" at bounding box center [248, 474] width 19 height 14
